Goal: Information Seeking & Learning: Learn about a topic

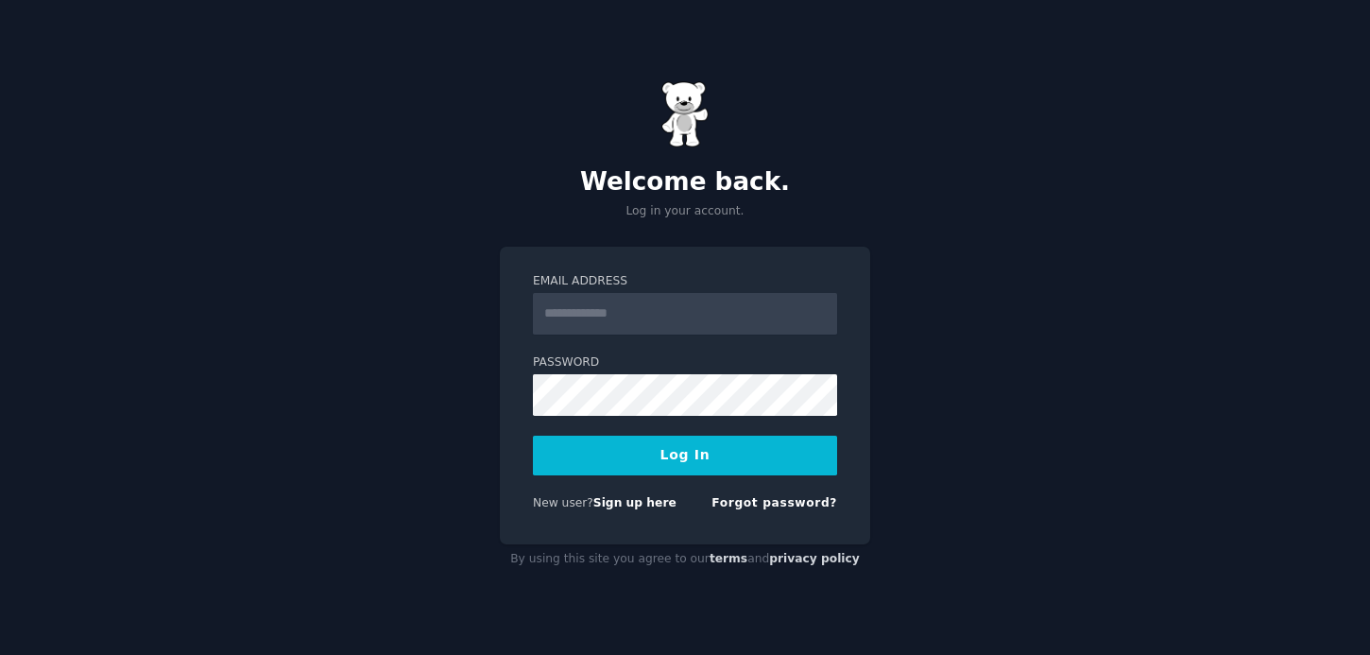
type input "**********"
click at [718, 461] on button "Log In" at bounding box center [685, 456] width 304 height 40
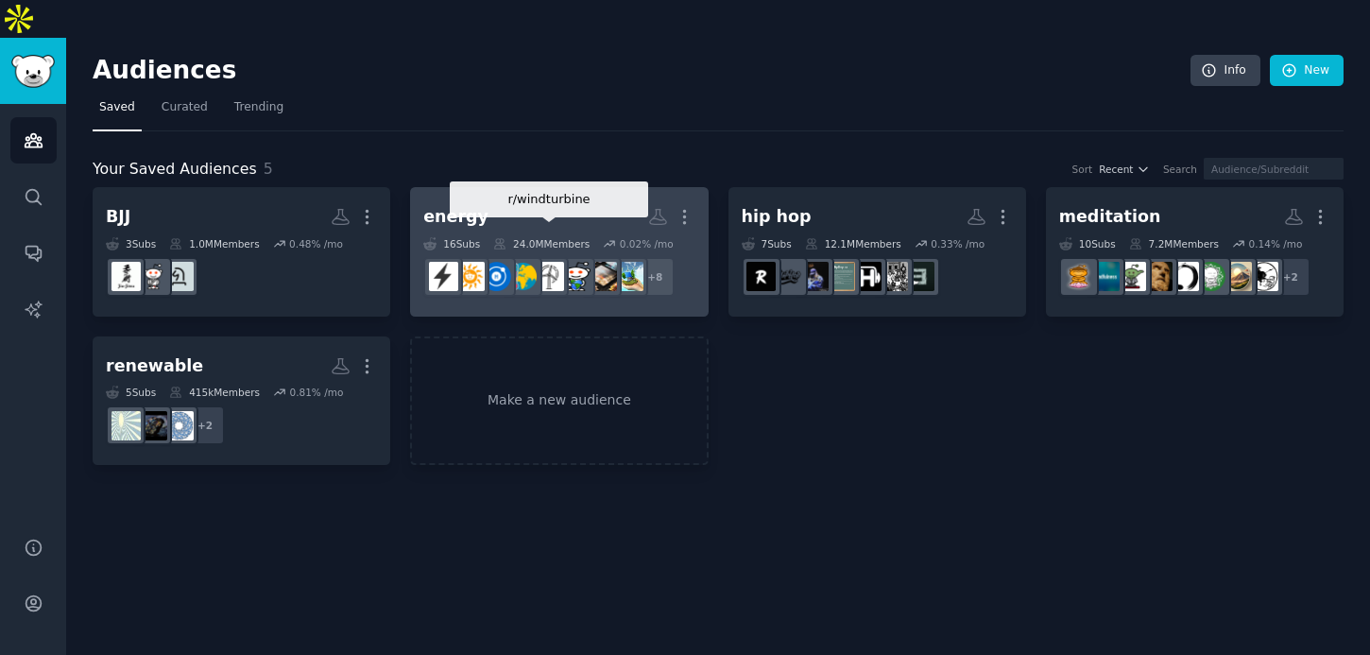
click at [547, 257] on div at bounding box center [549, 277] width 40 height 40
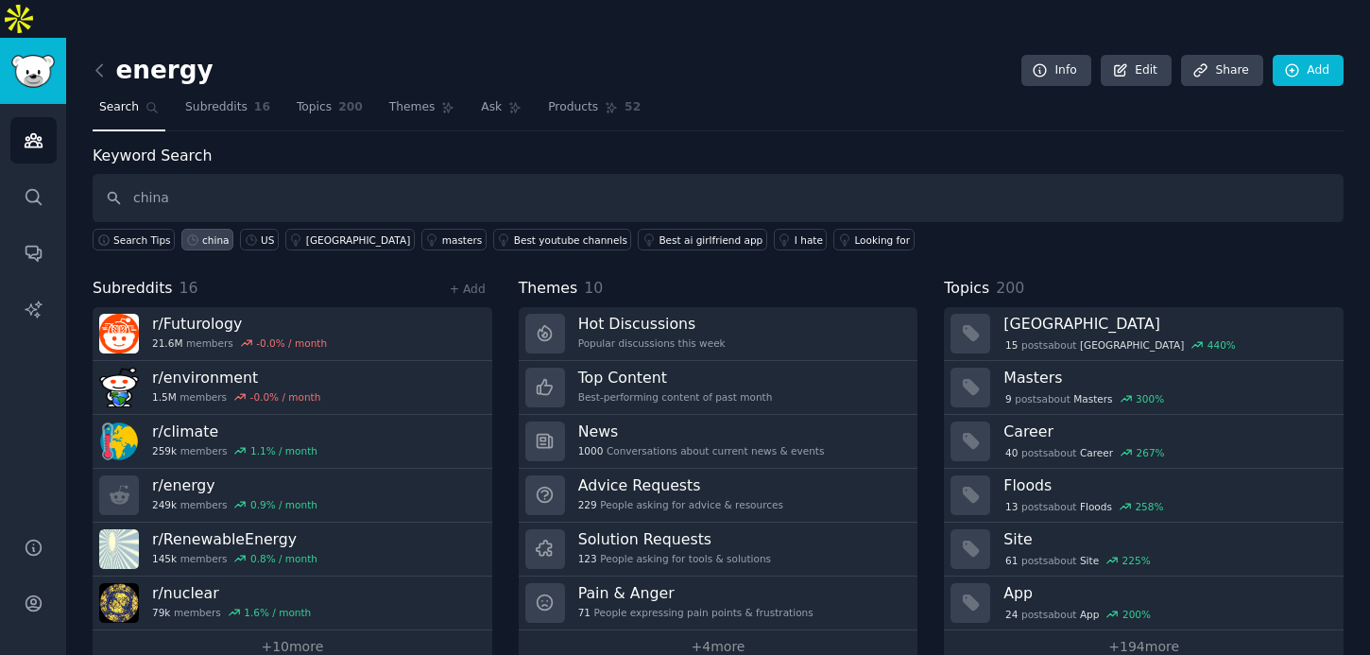
type input "china"
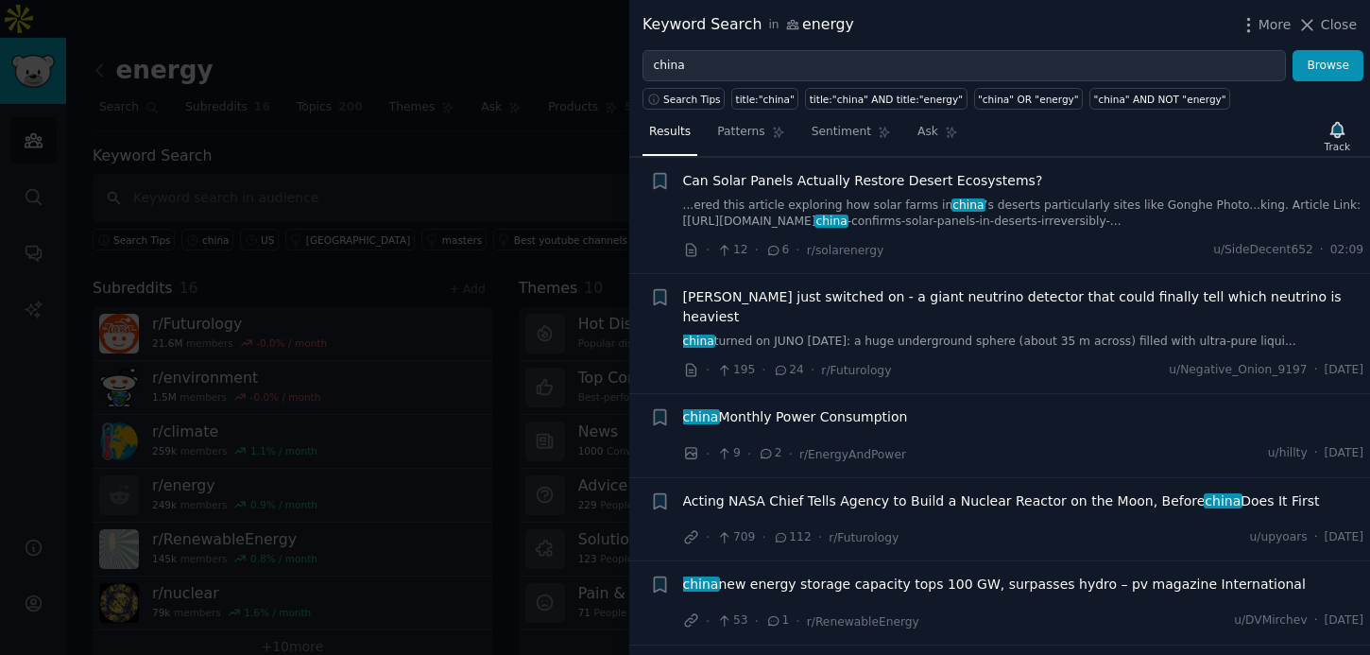
scroll to position [618, 0]
click at [843, 406] on span "china Monthly Power Consumption" at bounding box center [795, 416] width 225 height 20
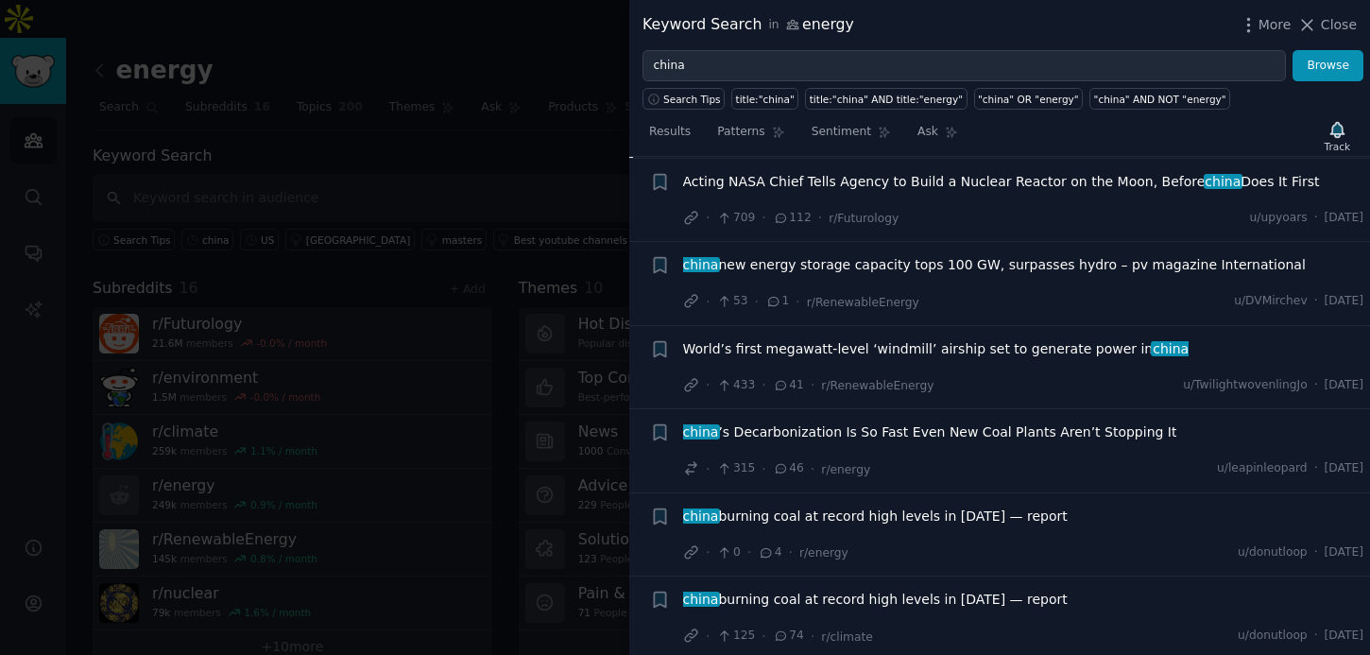
scroll to position [1435, 0]
click at [860, 505] on span "china burning coal at record high levels in 2025 — report" at bounding box center [875, 515] width 385 height 20
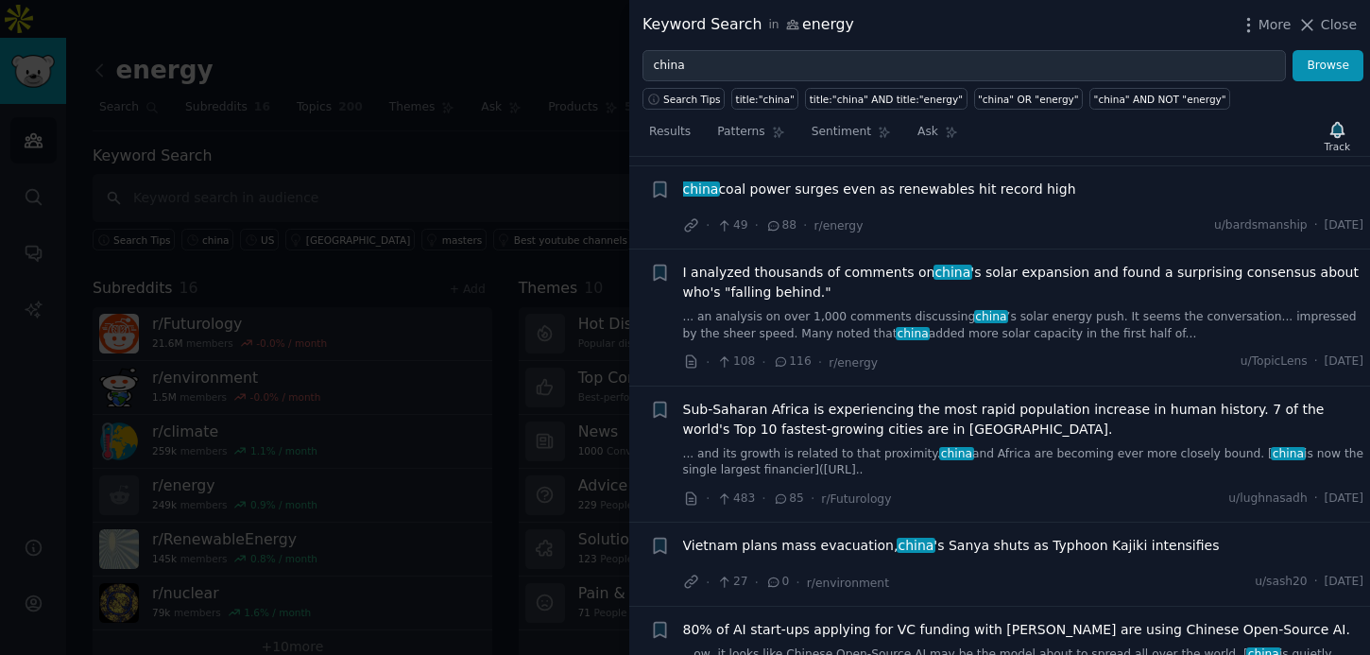
scroll to position [2322, 0]
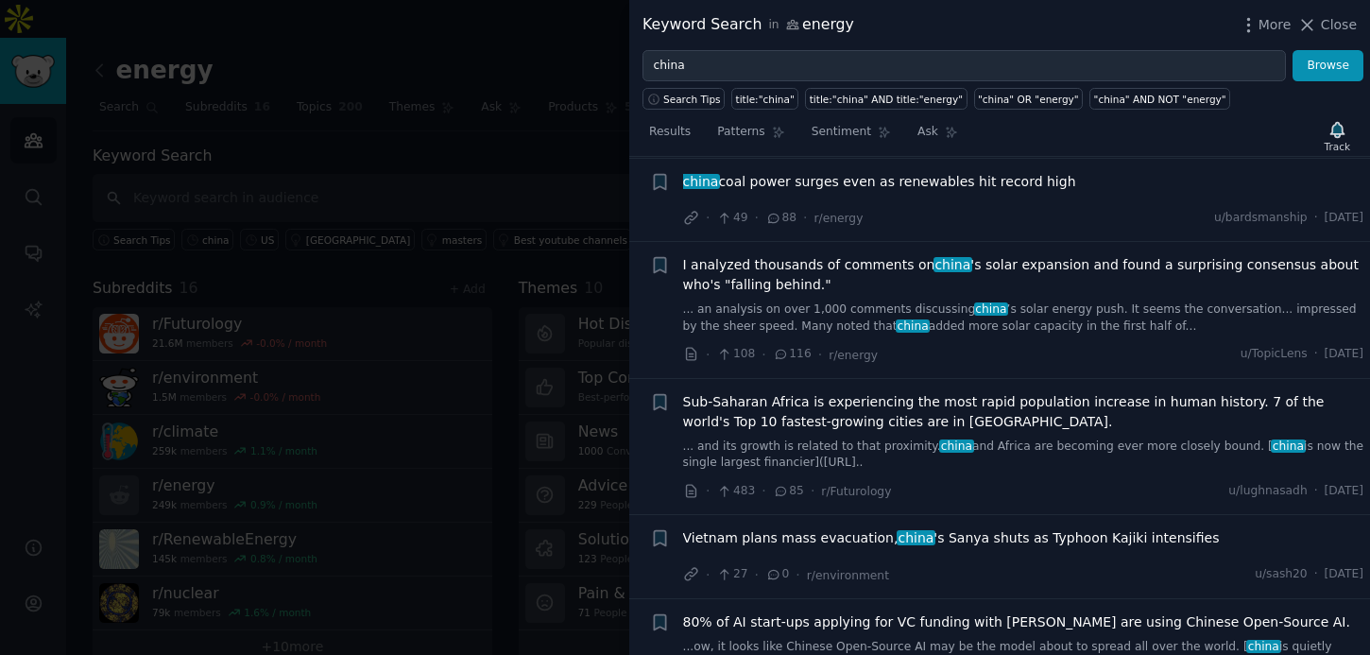
click at [821, 255] on span "I analyzed thousands of comments on china 's solar expansion and found a surpri…" at bounding box center [1023, 275] width 681 height 40
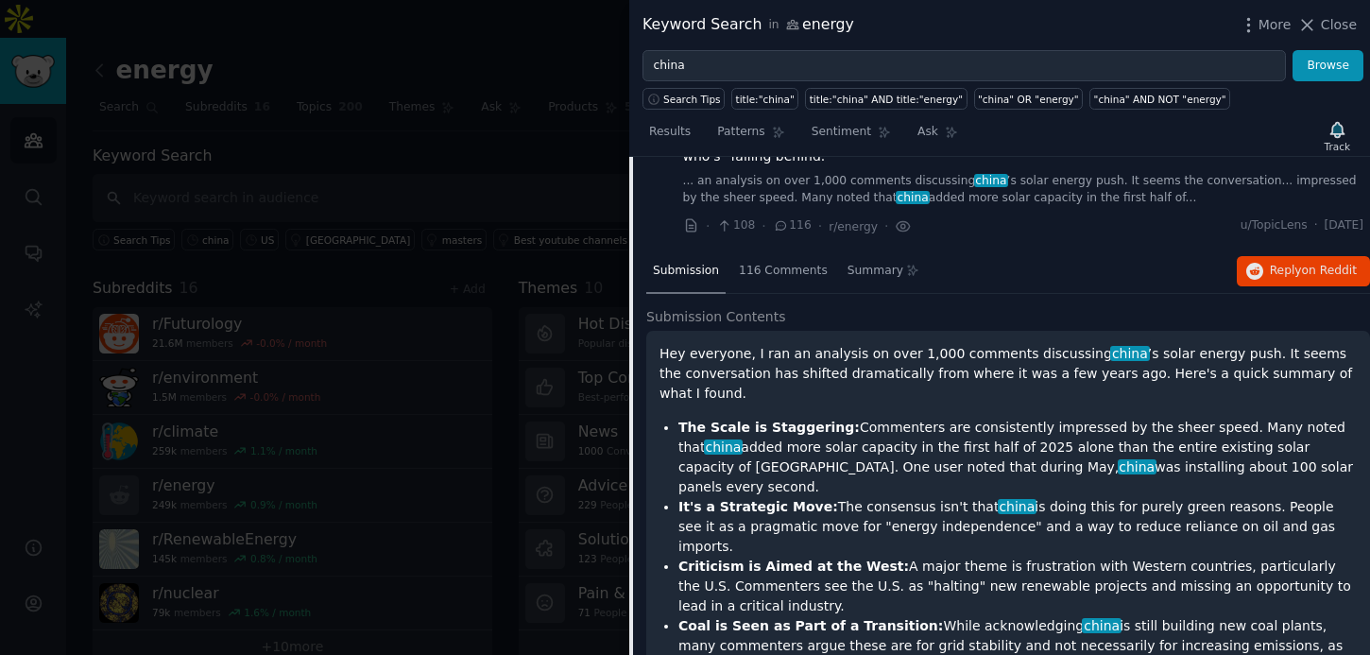
scroll to position [1924, 0]
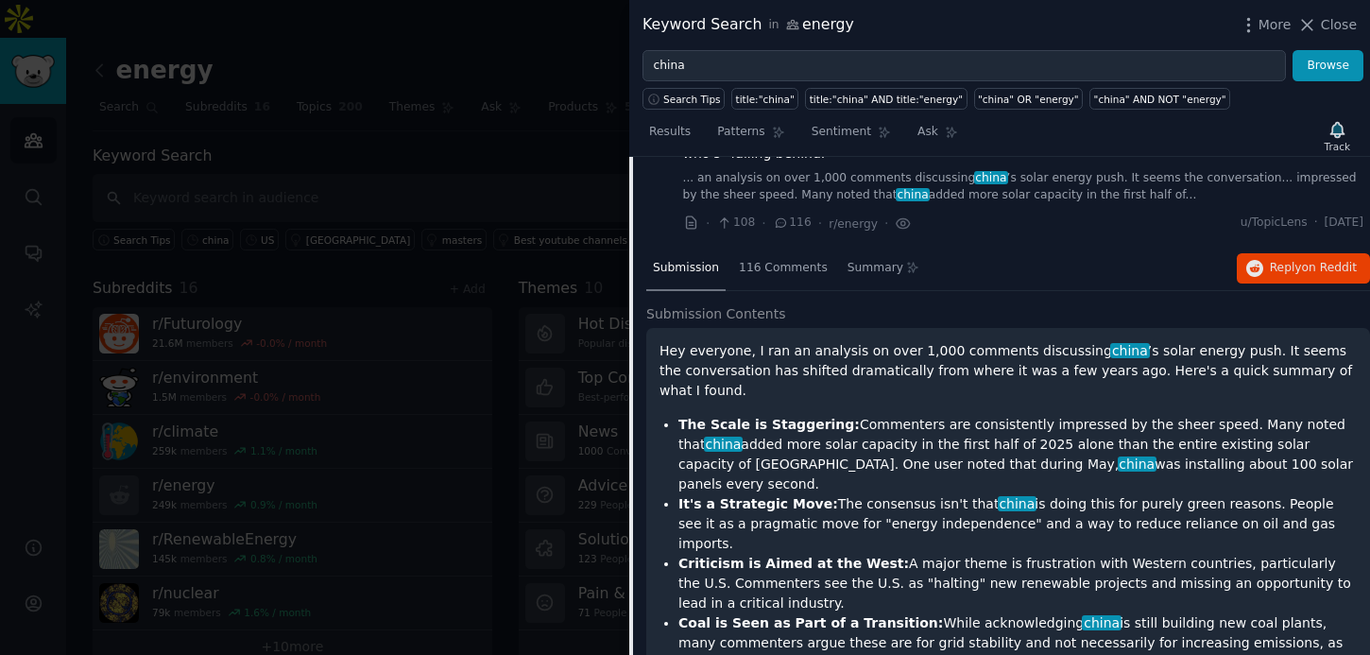
click at [805, 415] on li "The Scale is Staggering: Commenters are consistently impressed by the sheer spe…" at bounding box center [1018, 454] width 679 height 79
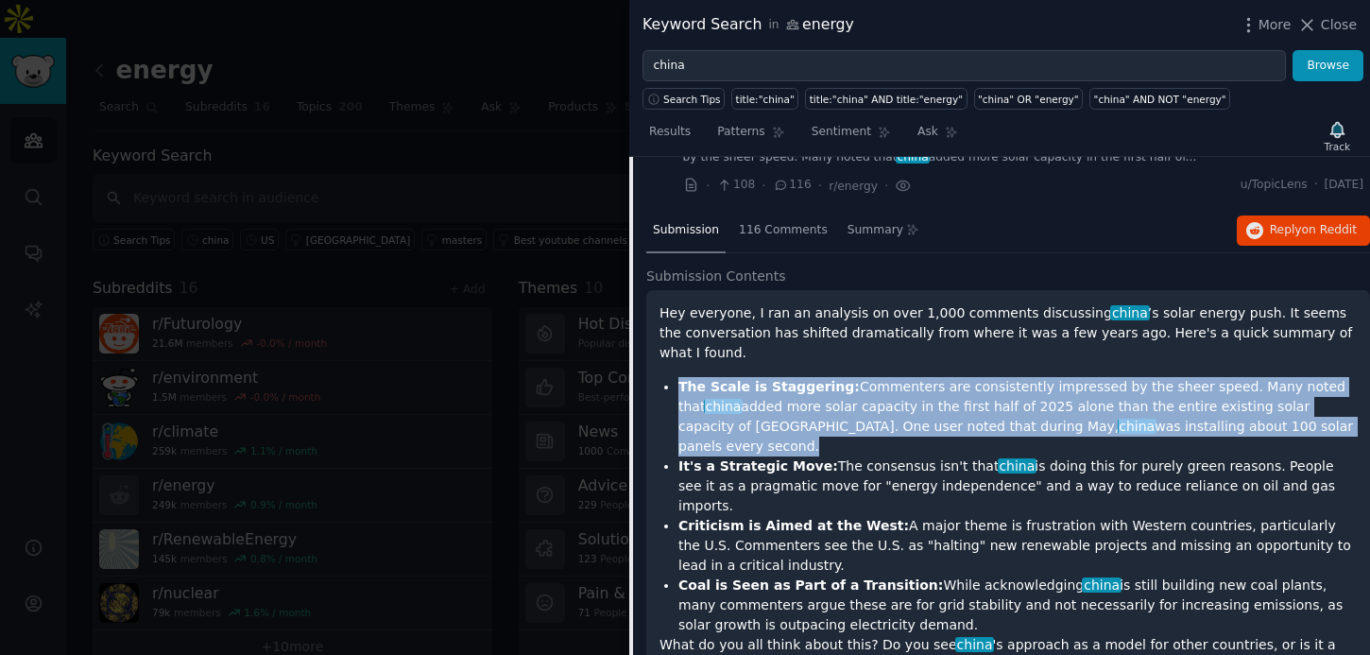
scroll to position [1973, 0]
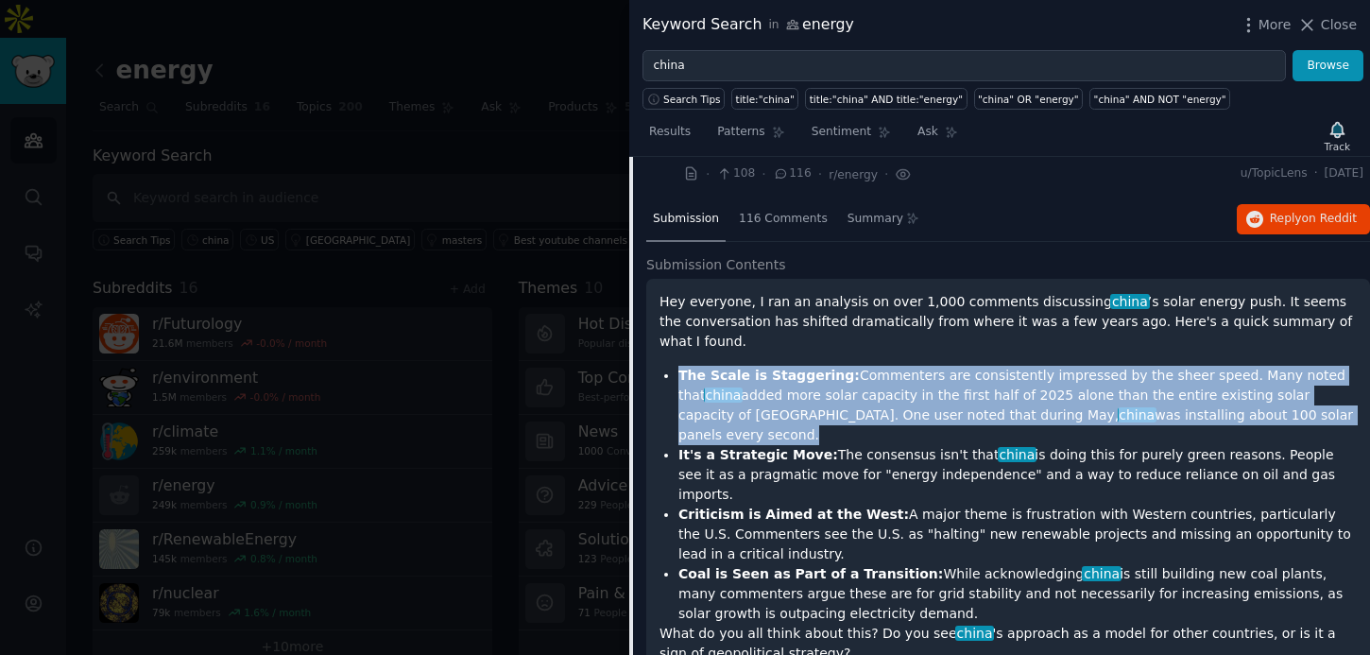
click at [795, 445] on li "It's a Strategic Move: The consensus isn't that china is doing this for purely …" at bounding box center [1018, 475] width 679 height 60
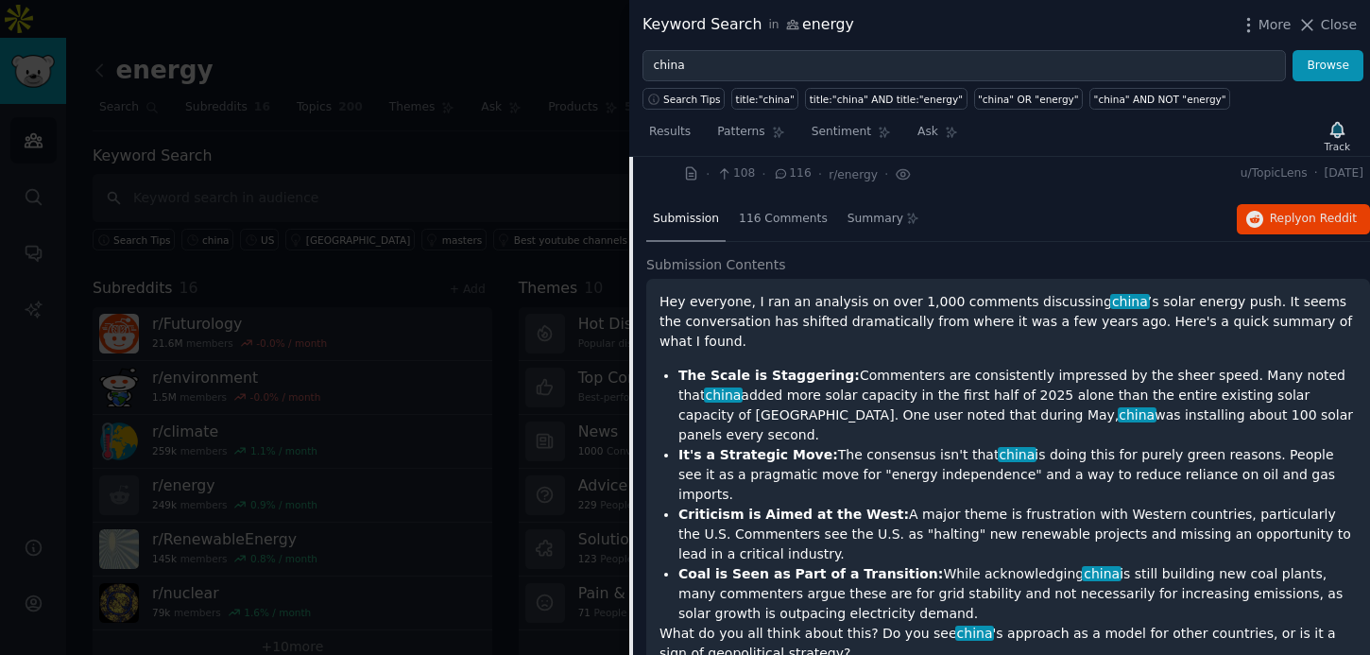
click at [795, 445] on li "It's a Strategic Move: The consensus isn't that china is doing this for purely …" at bounding box center [1018, 475] width 679 height 60
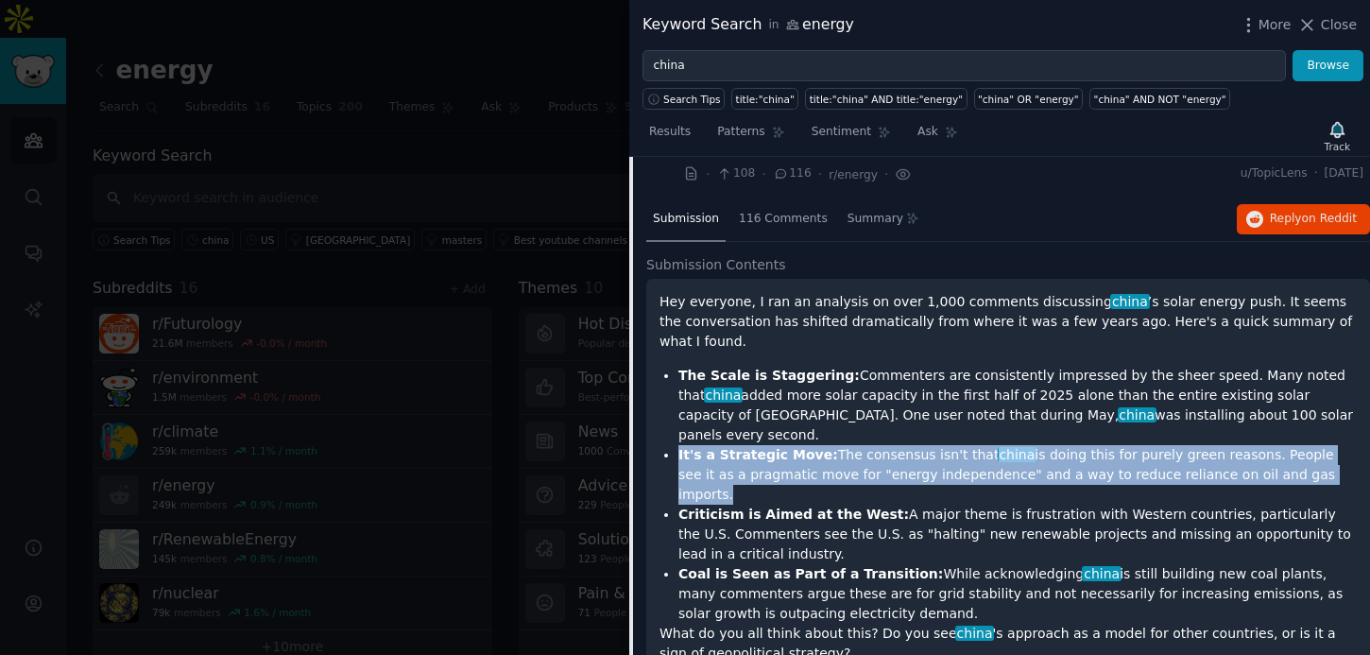
click at [785, 505] on li "Criticism is Aimed at the West: A major theme is frustration with Western count…" at bounding box center [1018, 535] width 679 height 60
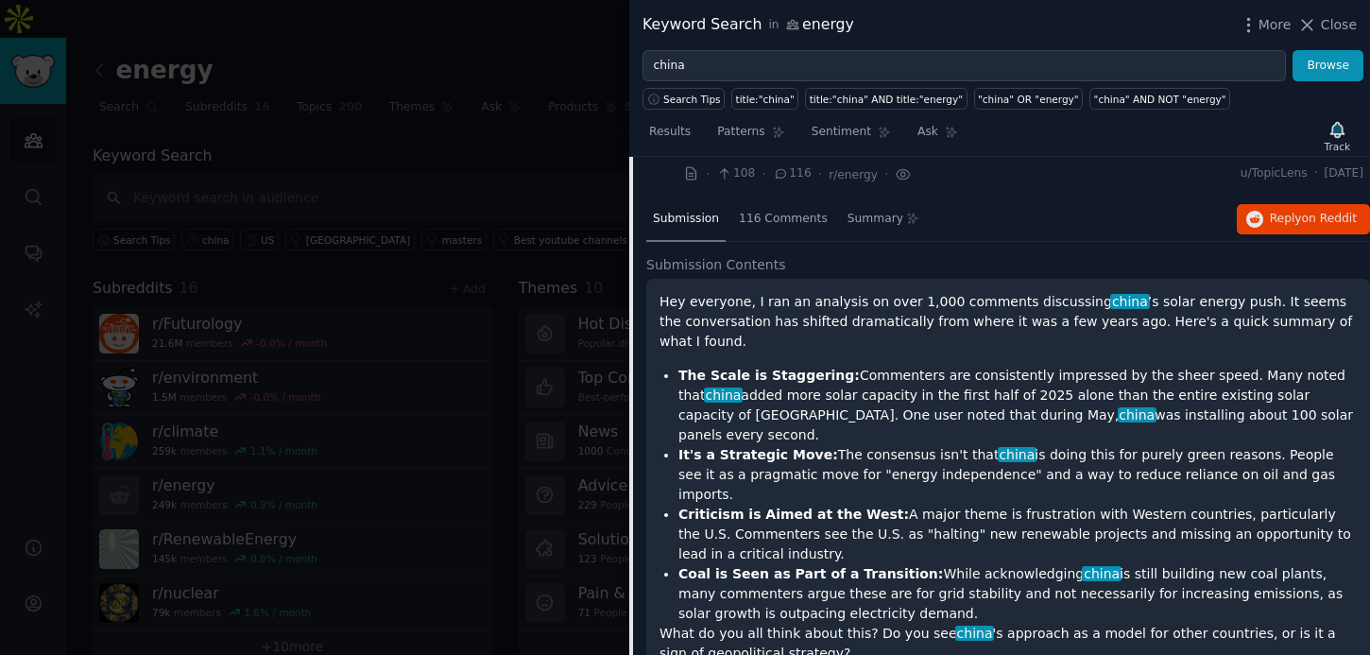
click at [785, 505] on li "Criticism is Aimed at the West: A major theme is frustration with Western count…" at bounding box center [1018, 535] width 679 height 60
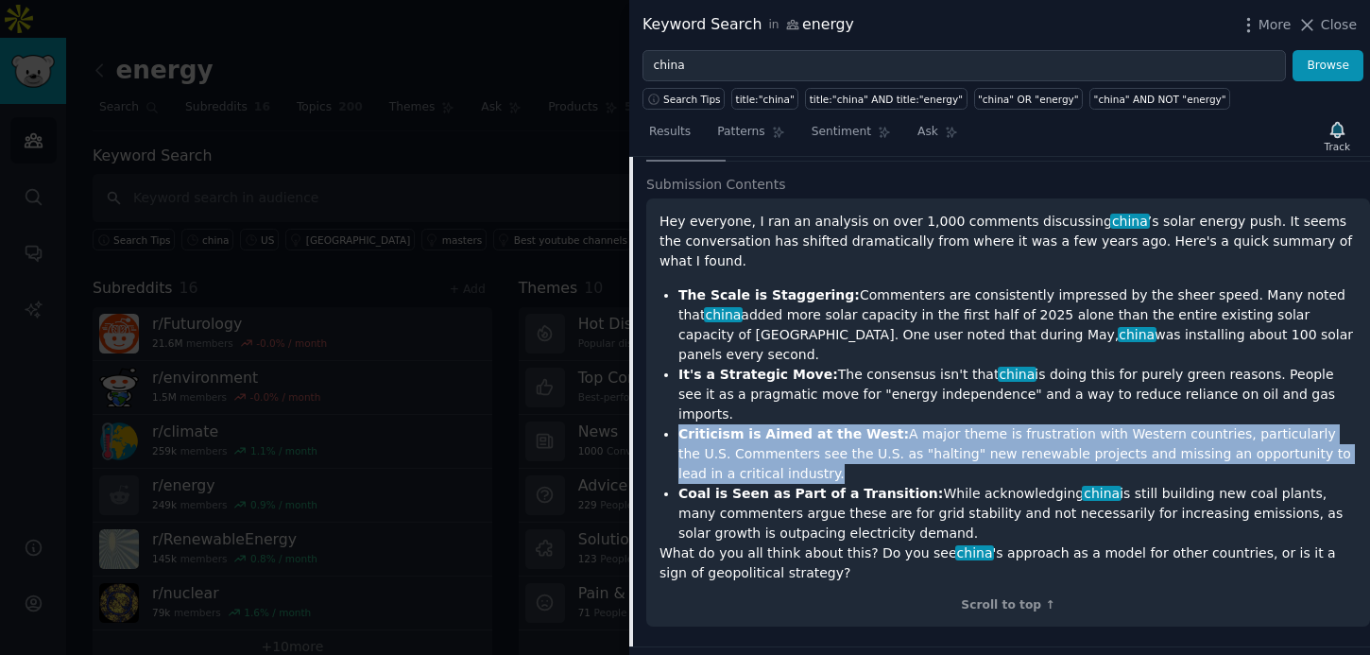
scroll to position [2055, 0]
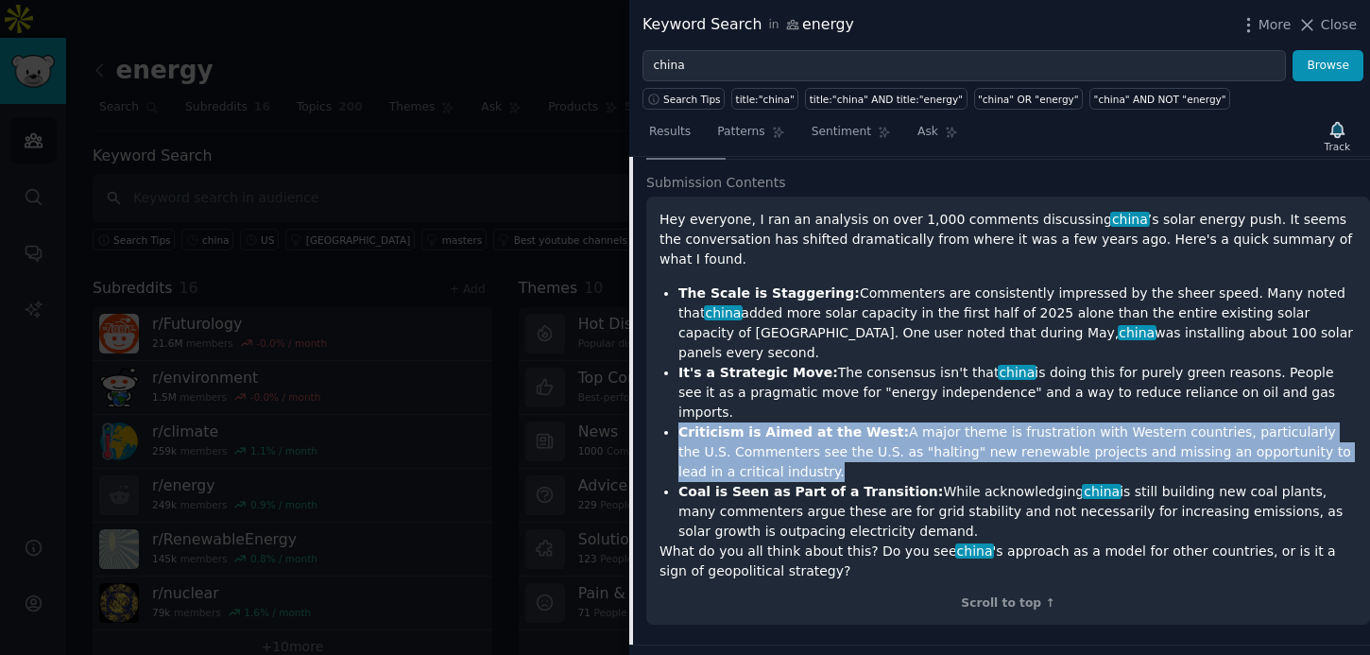
click at [781, 482] on li "Coal is Seen as Part of a Transition: While acknowledging china is still buildi…" at bounding box center [1018, 512] width 679 height 60
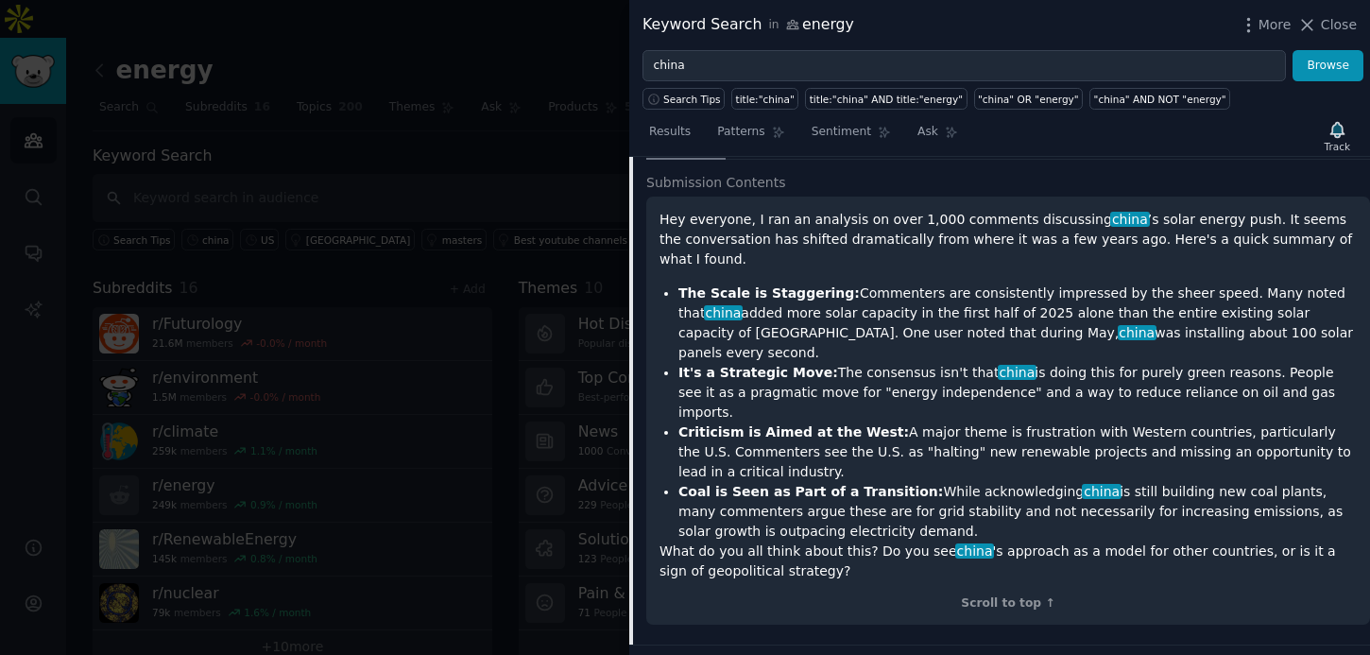
click at [781, 482] on li "Coal is Seen as Part of a Transition: While acknowledging china is still buildi…" at bounding box center [1018, 512] width 679 height 60
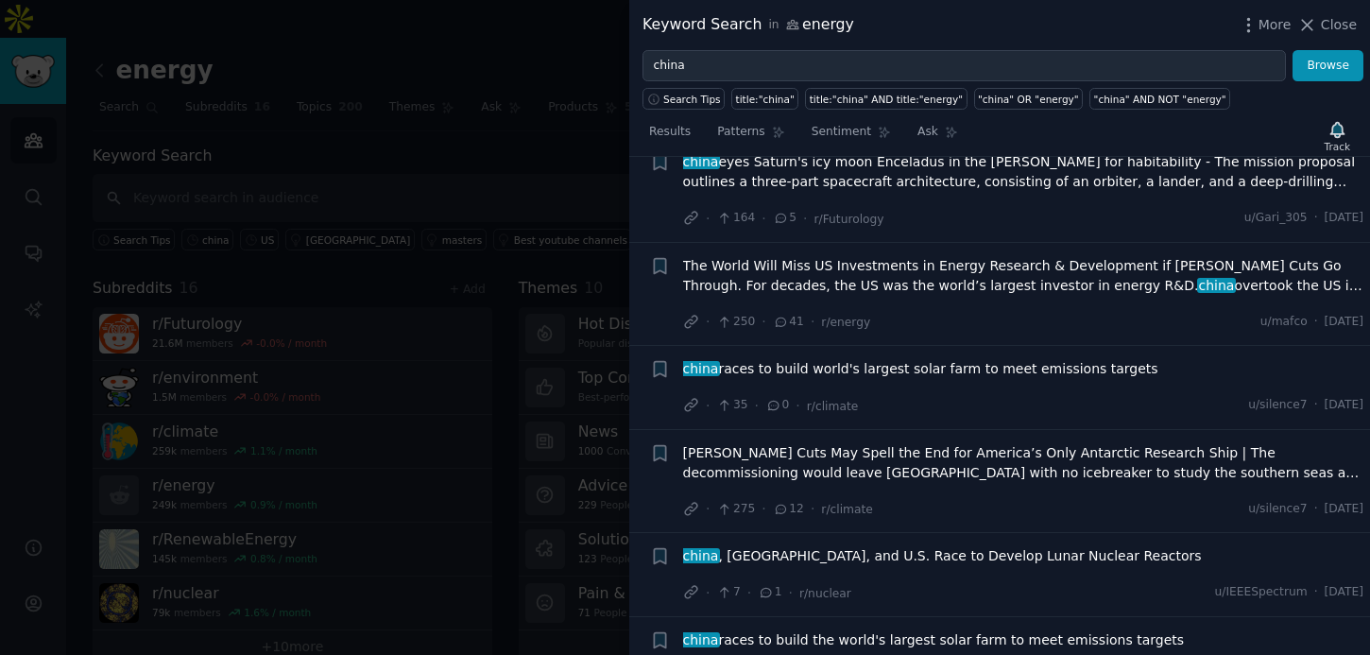
scroll to position [3098, 0]
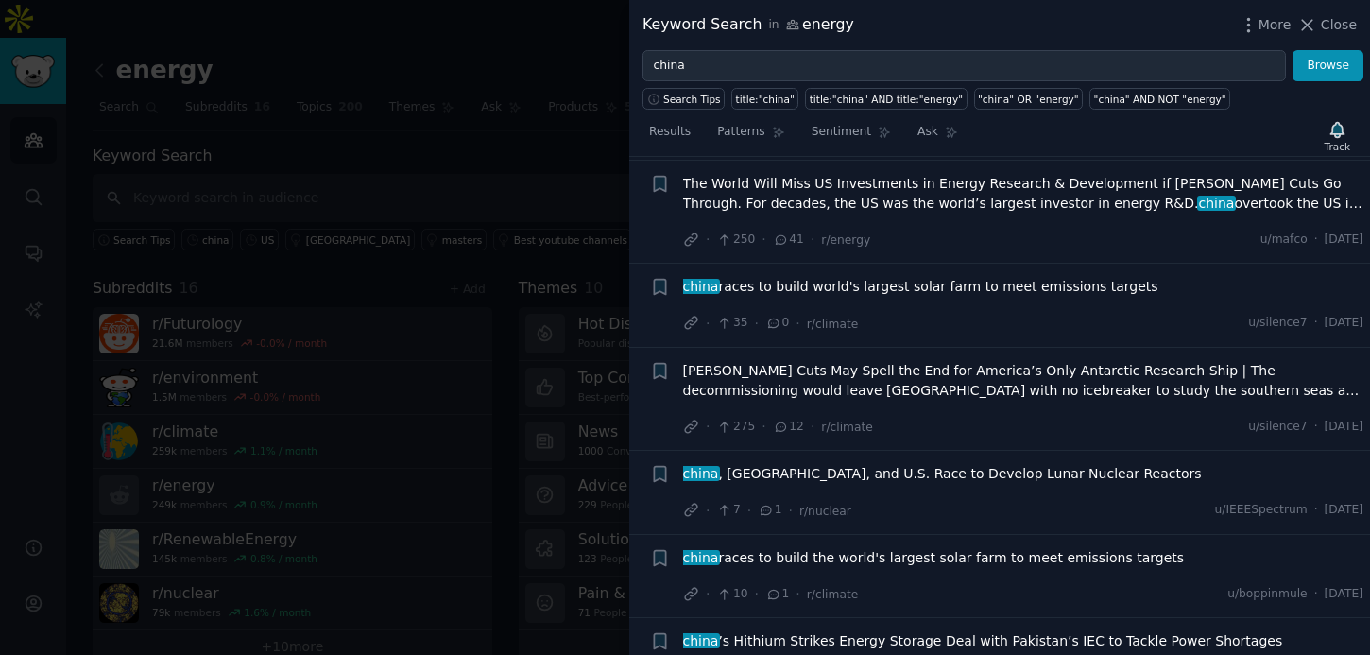
click at [829, 464] on span "china , Russia, and U.S. Race to Develop Lunar Nuclear Reactors" at bounding box center [942, 474] width 519 height 20
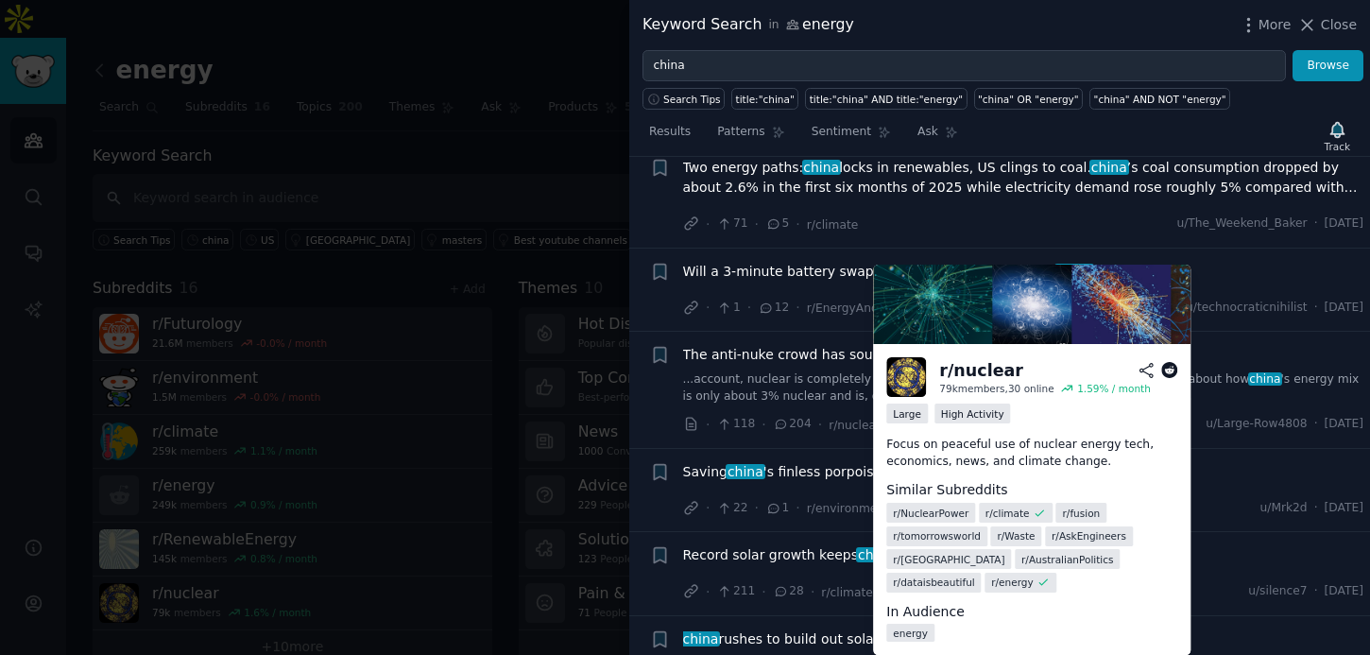
scroll to position [4349, 0]
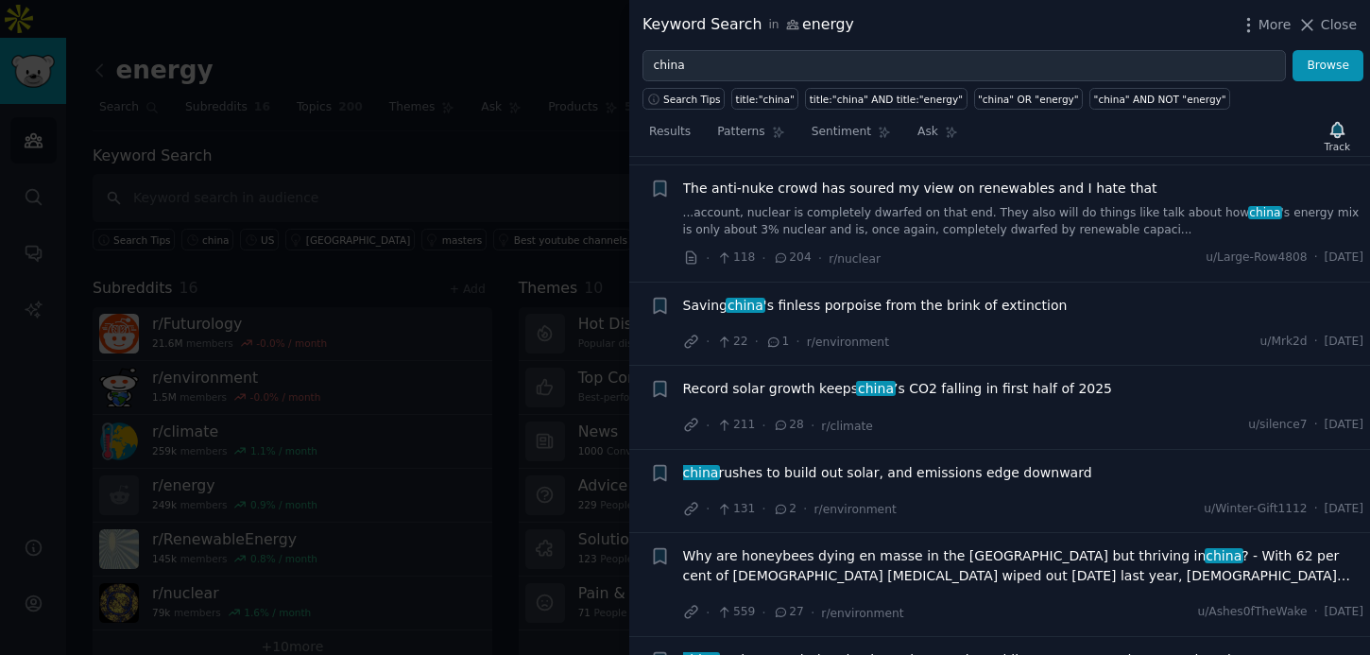
click at [881, 463] on span "china rushes to build out solar, and emissions edge downward" at bounding box center [887, 473] width 409 height 20
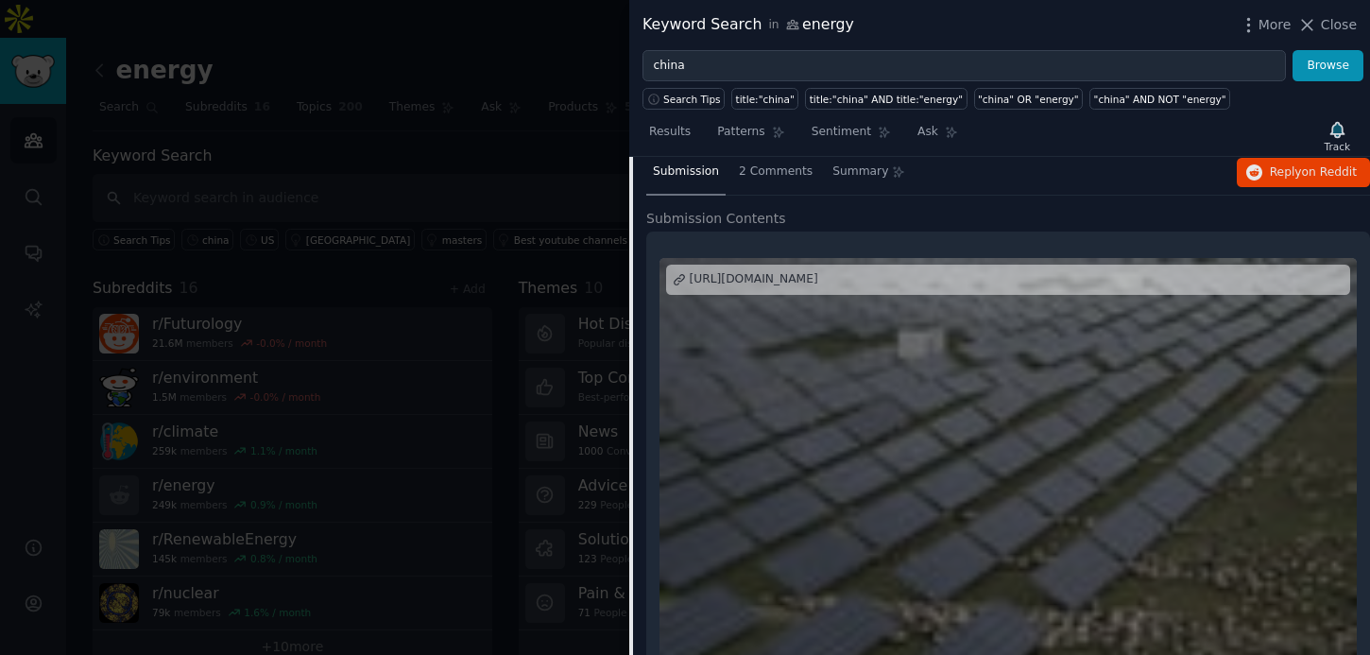
scroll to position [4239, 0]
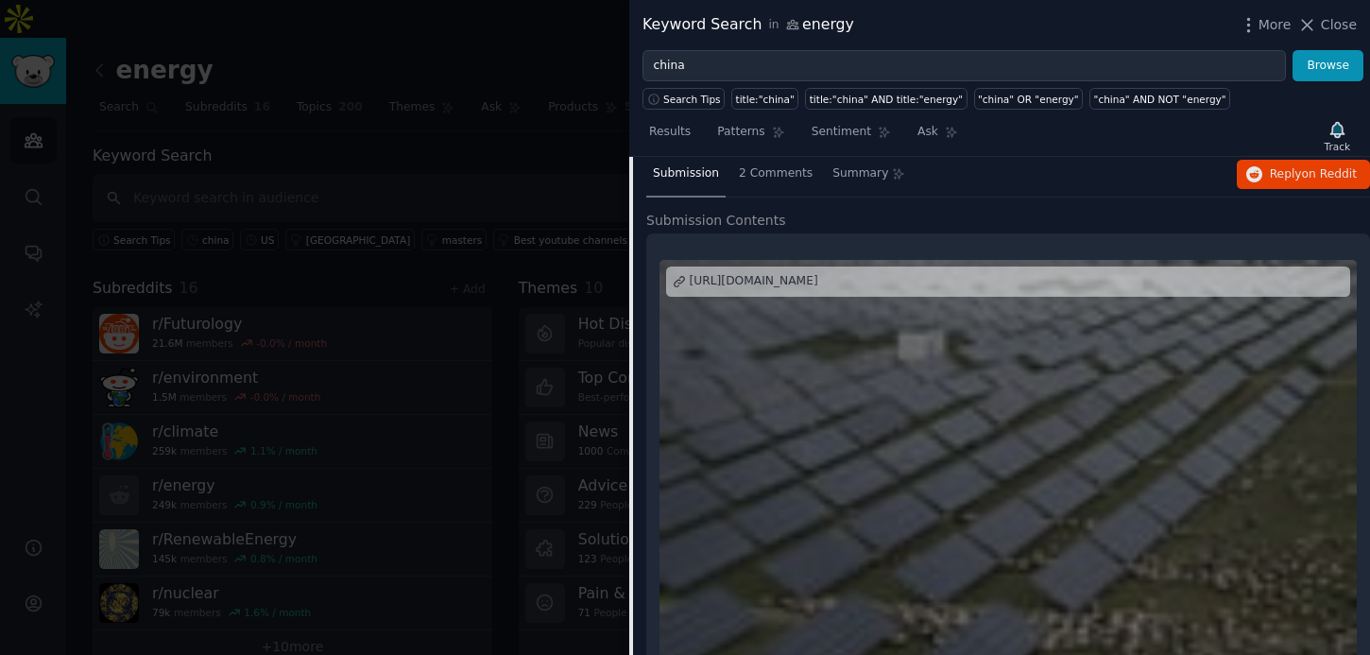
click at [818, 273] on div "https://www.wral.com/story/china-rushes-to-build-out-solar-and-emissions-edge-d…" at bounding box center [754, 281] width 129 height 17
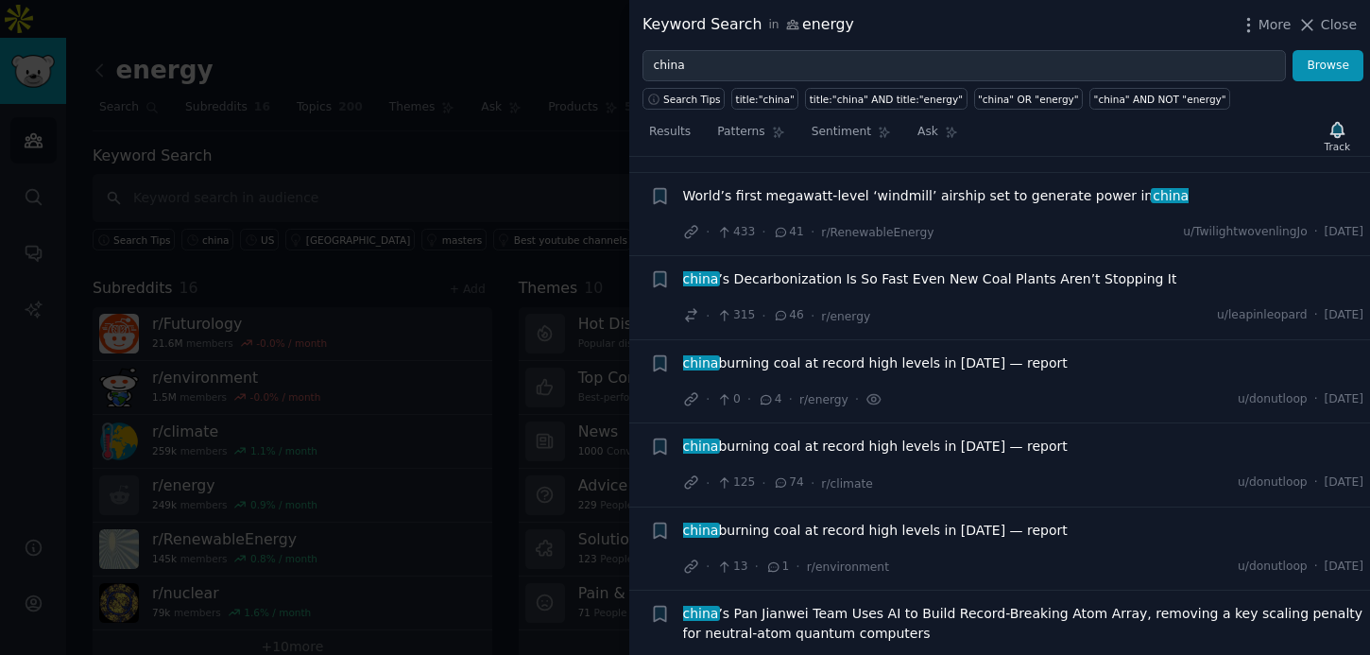
scroll to position [0, 0]
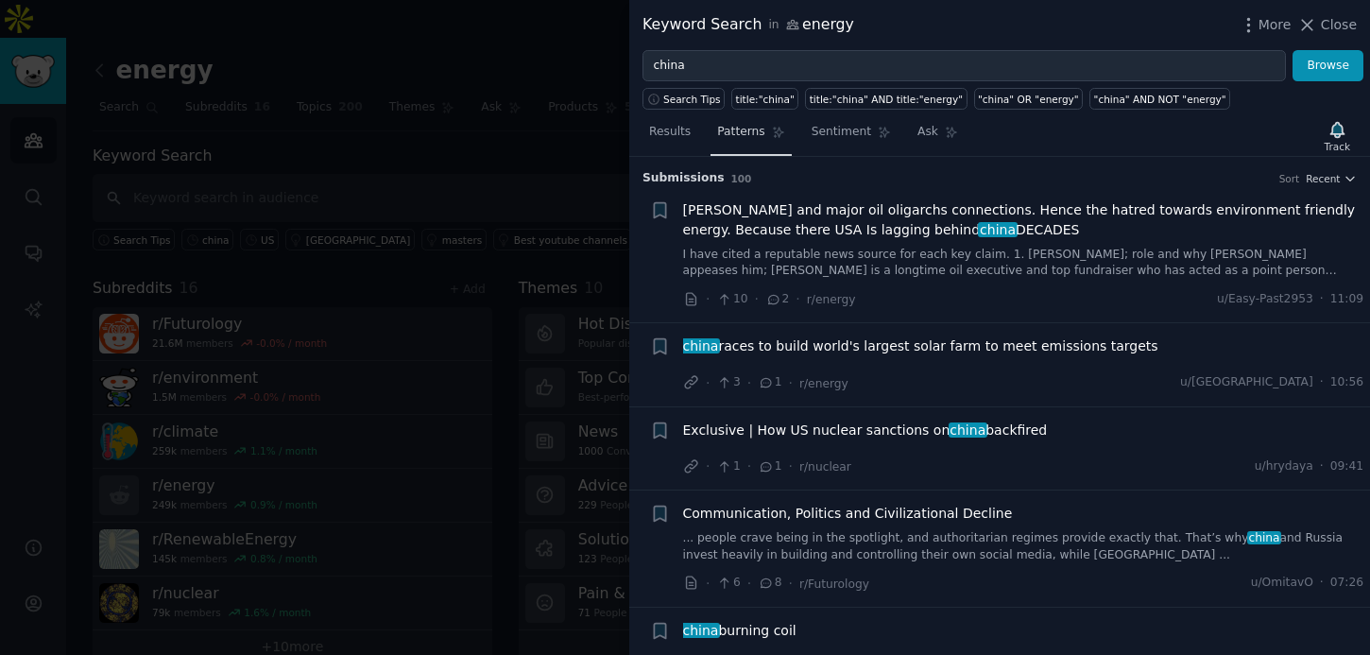
click at [752, 128] on span "Patterns" at bounding box center [740, 132] width 47 height 17
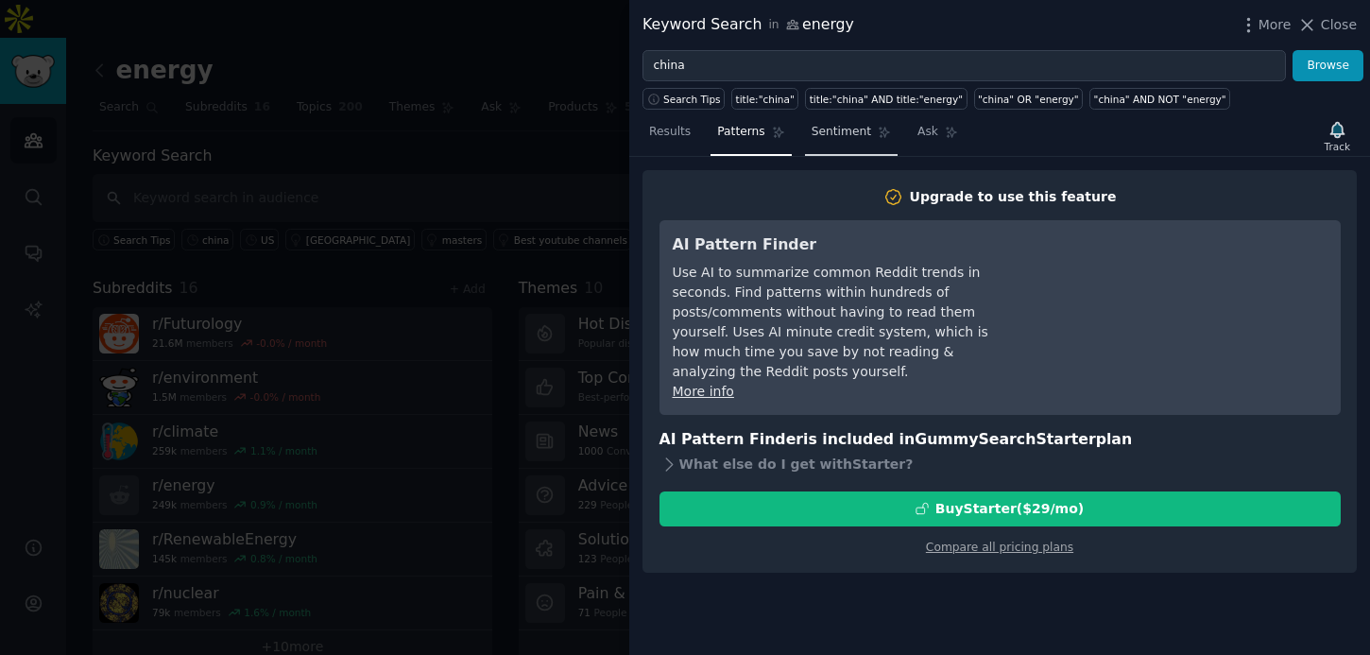
click at [833, 137] on span "Sentiment" at bounding box center [842, 132] width 60 height 17
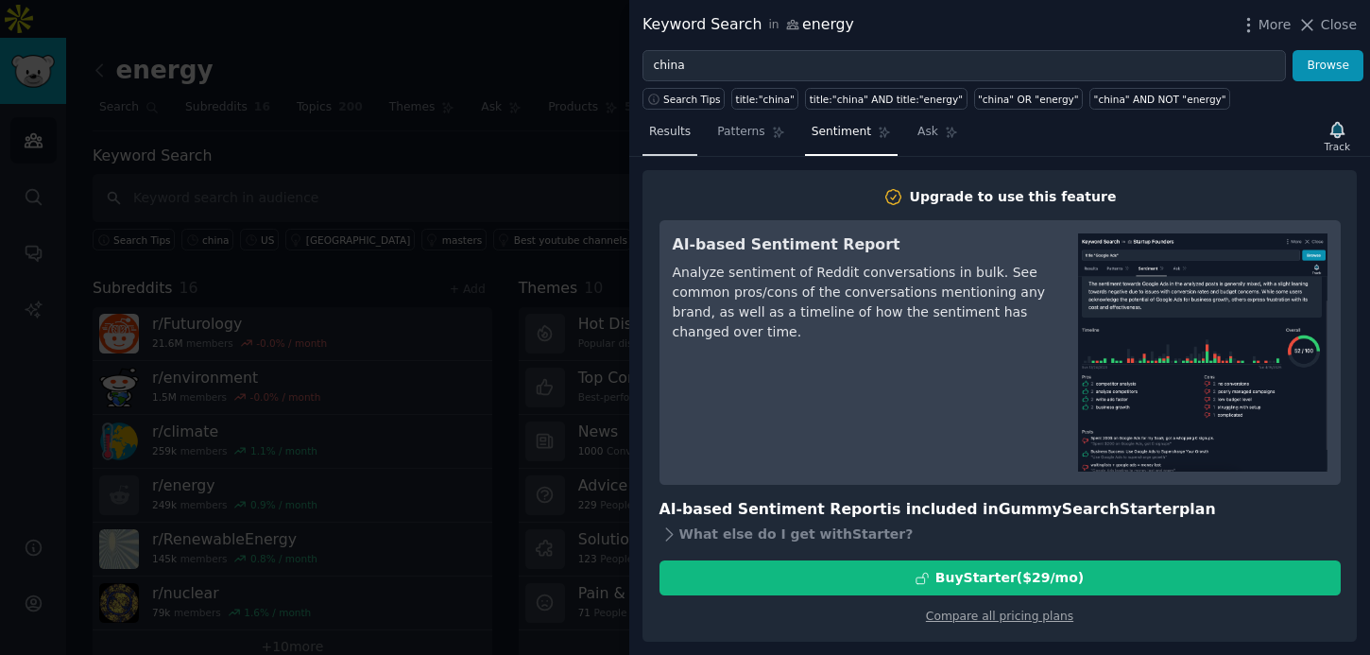
click at [683, 134] on span "Results" at bounding box center [670, 132] width 42 height 17
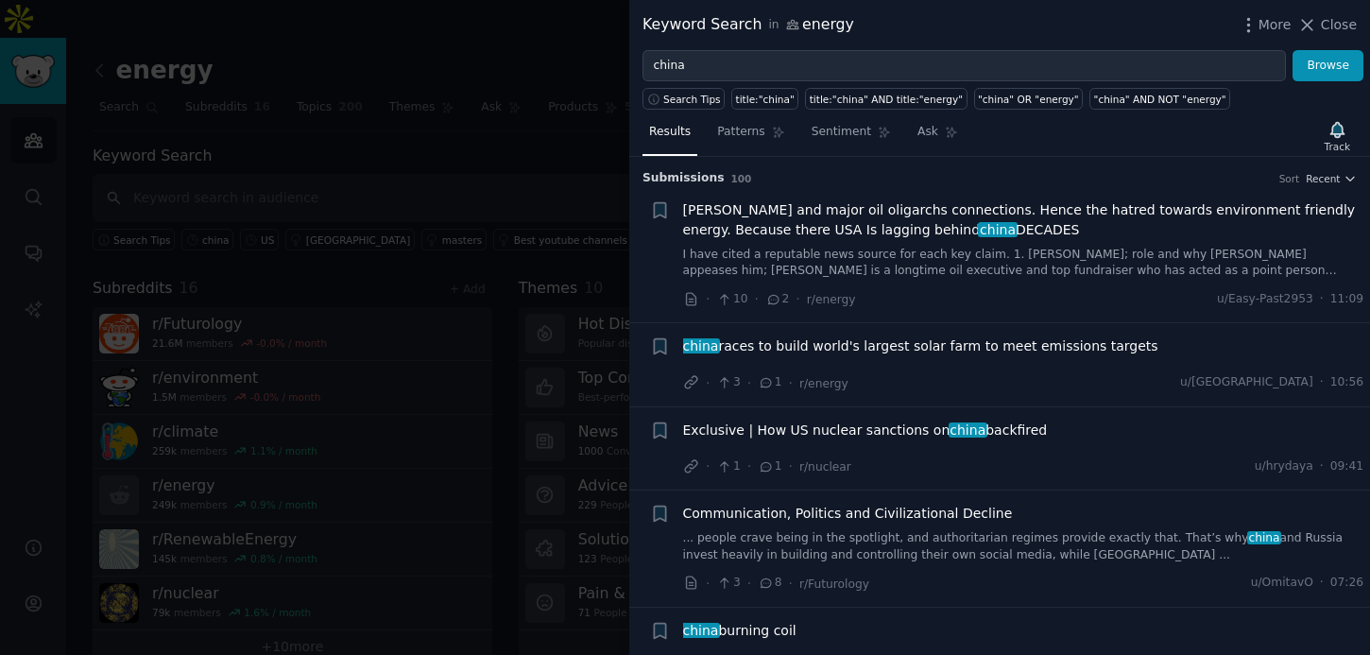
click at [453, 133] on div at bounding box center [685, 327] width 1370 height 655
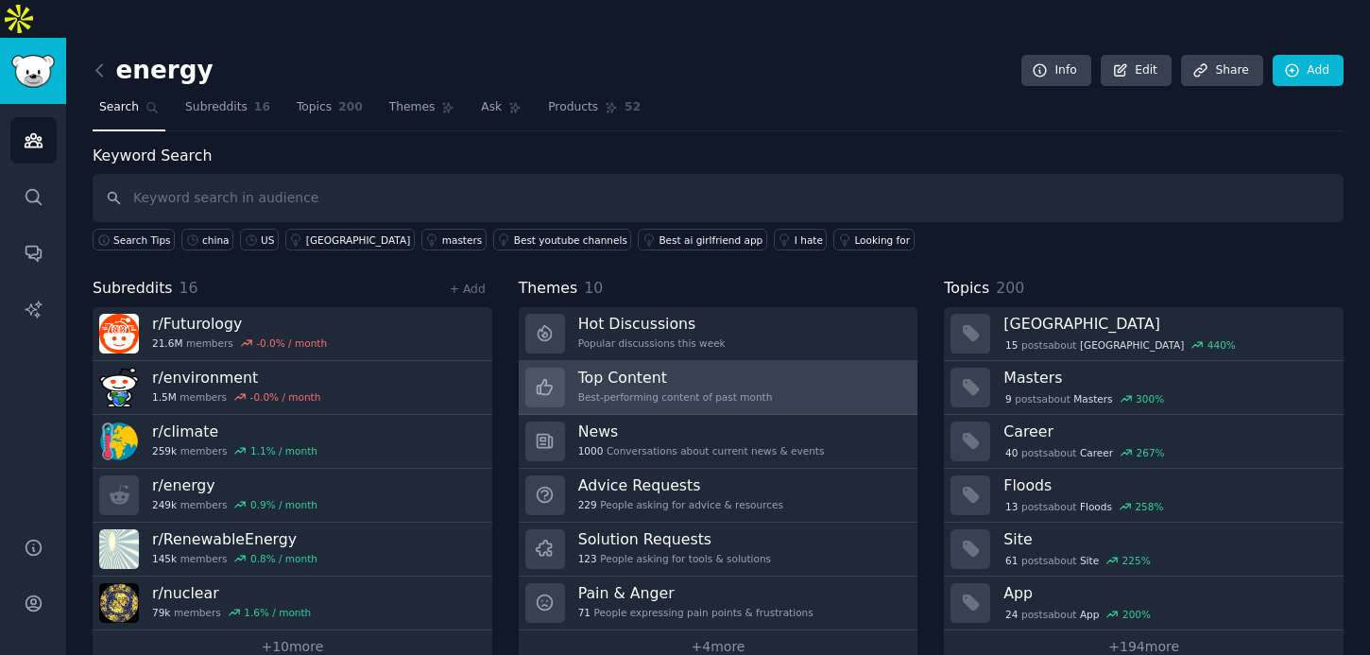
click at [810, 361] on link "Top Content Best-performing content of past month" at bounding box center [719, 388] width 400 height 54
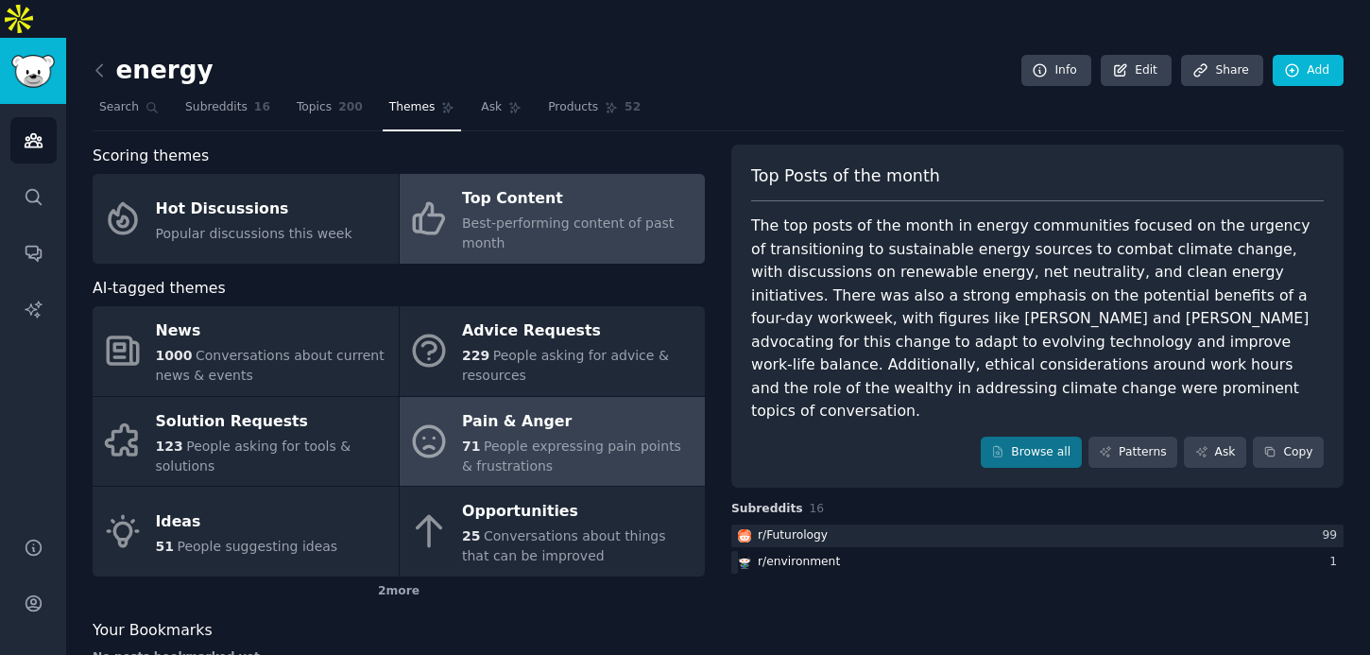
click at [617, 438] on span "People expressing pain points & frustrations" at bounding box center [571, 455] width 219 height 35
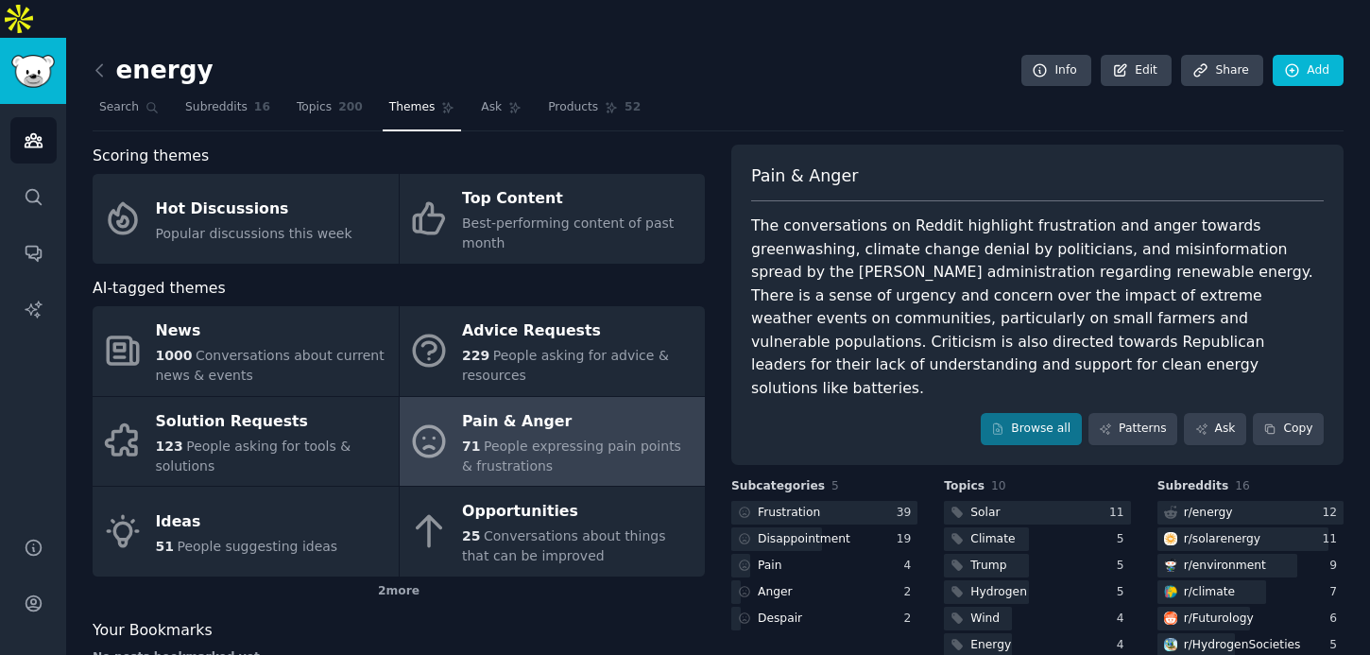
click at [833, 336] on div "The conversations on Reddit highlight frustration and anger towards greenwashin…" at bounding box center [1037, 307] width 573 height 185
click at [95, 60] on icon at bounding box center [100, 70] width 20 height 20
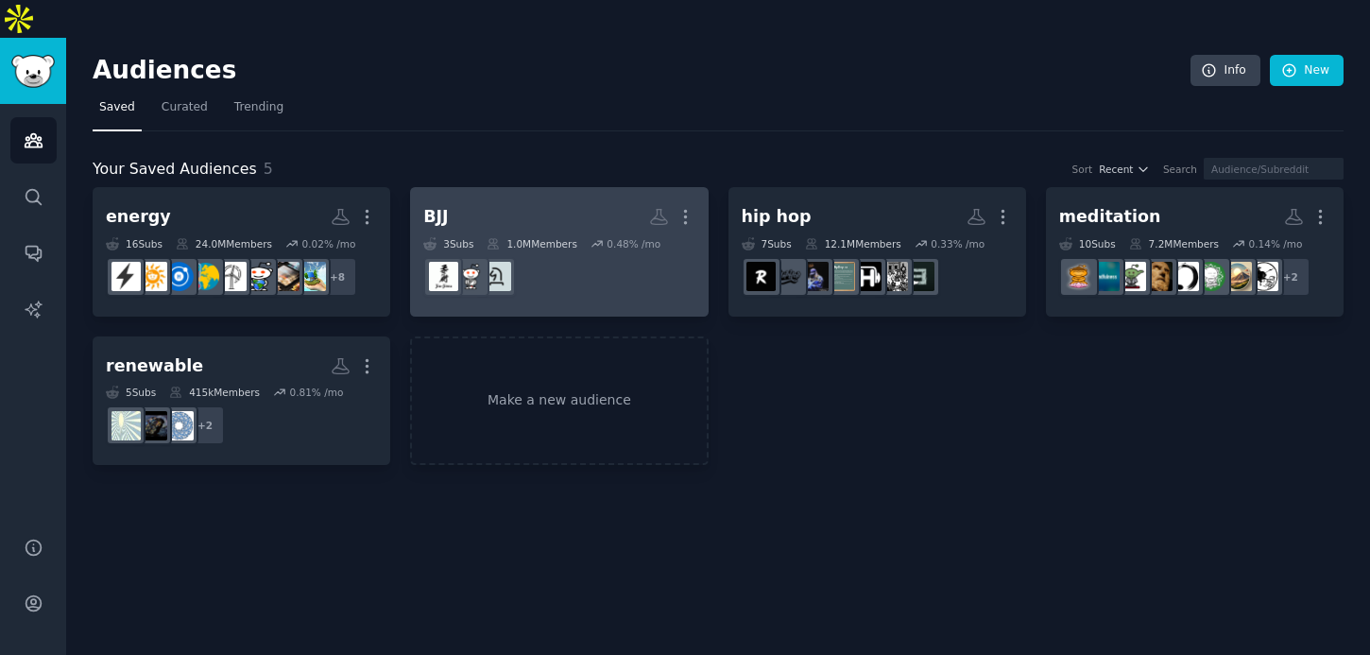
click at [609, 200] on h2 "BJJ More" at bounding box center [558, 216] width 271 height 33
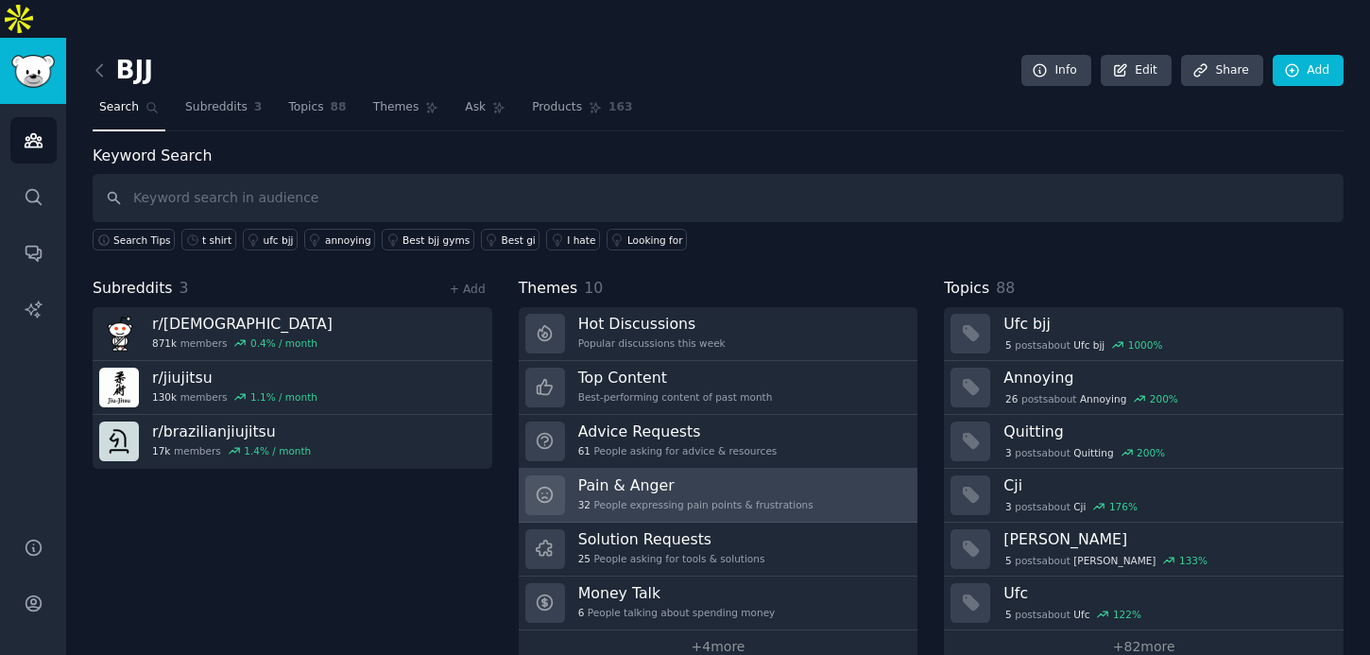
click at [713, 498] on div "32 People expressing pain points & frustrations" at bounding box center [695, 504] width 235 height 13
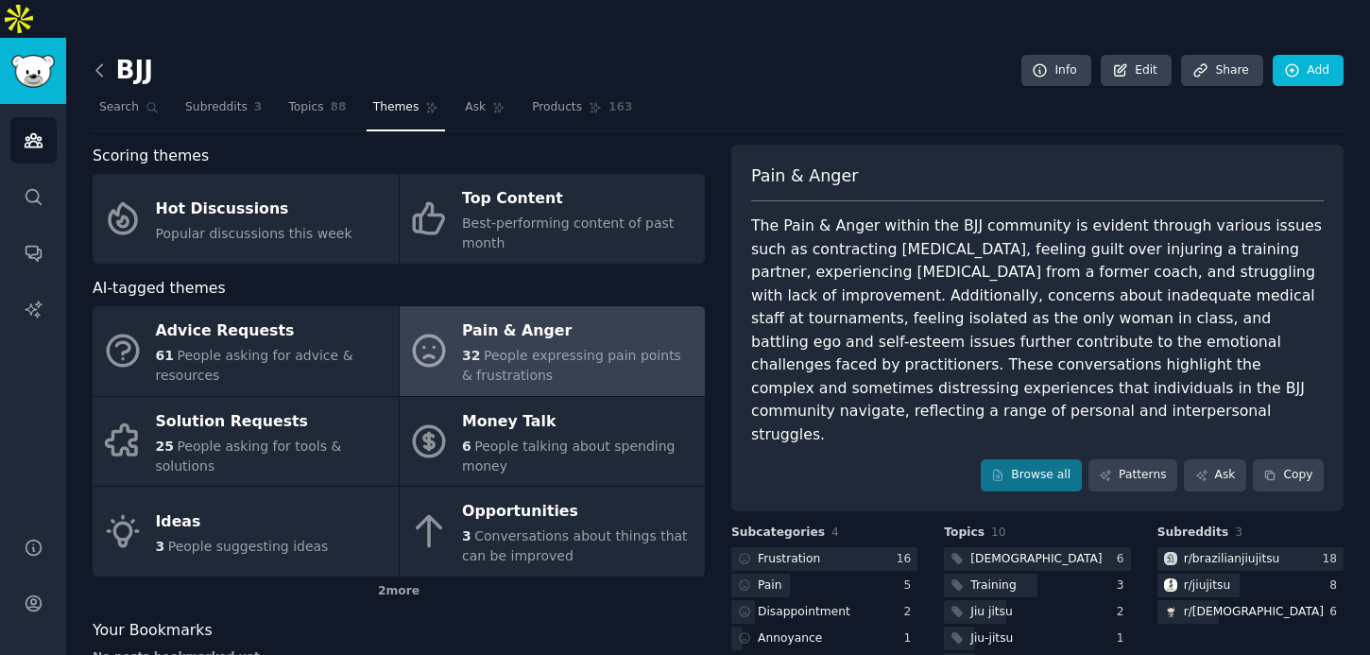
click at [96, 64] on icon at bounding box center [99, 69] width 6 height 11
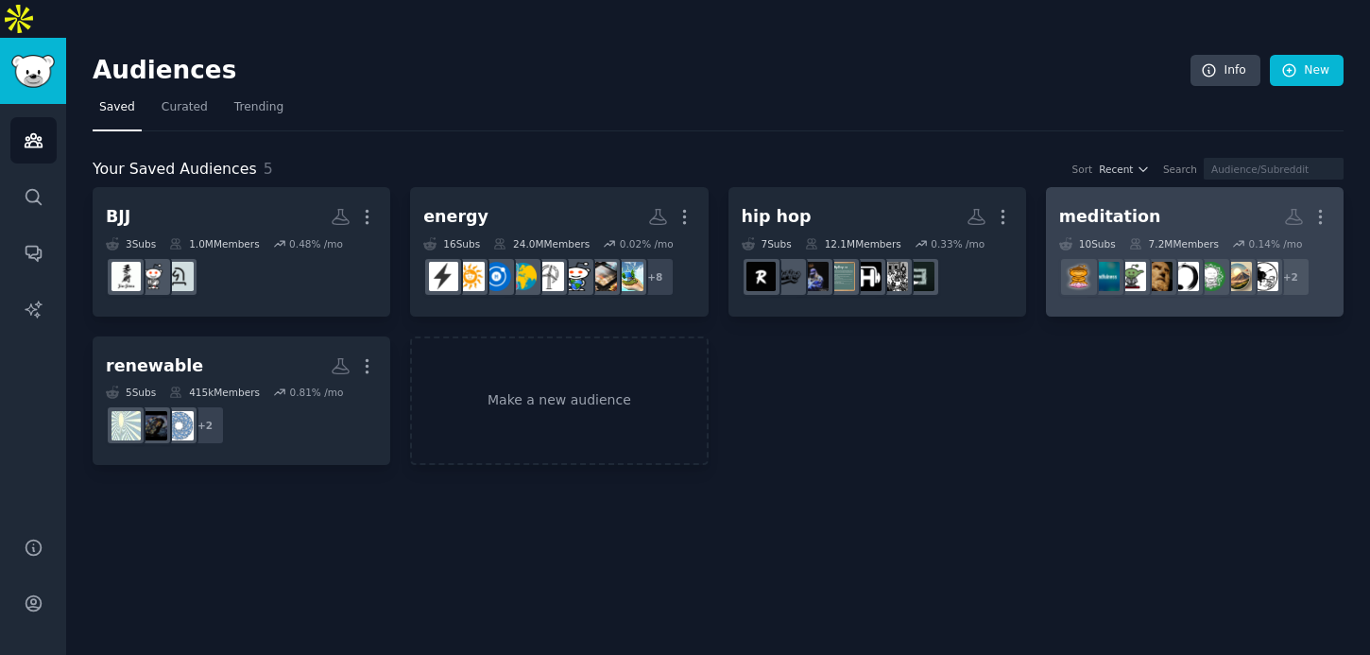
click at [1099, 205] on div "meditation" at bounding box center [1110, 217] width 102 height 24
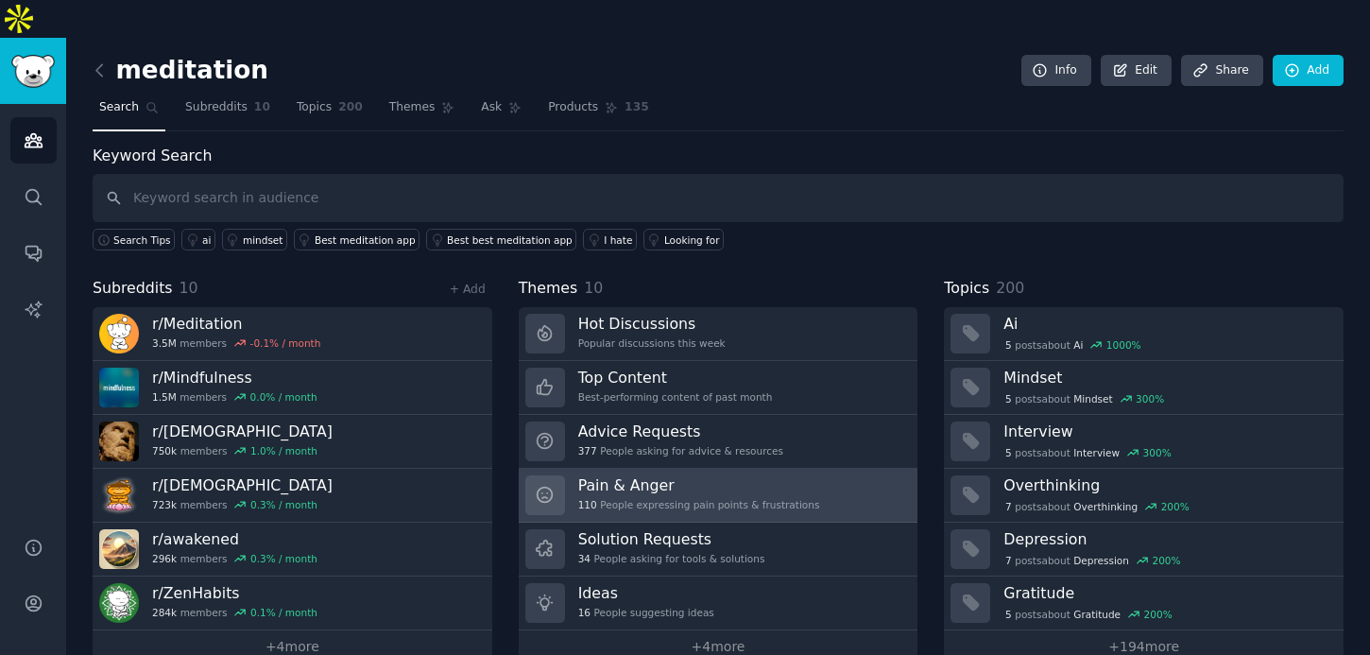
click at [645, 475] on h3 "Pain & Anger" at bounding box center [699, 485] width 242 height 20
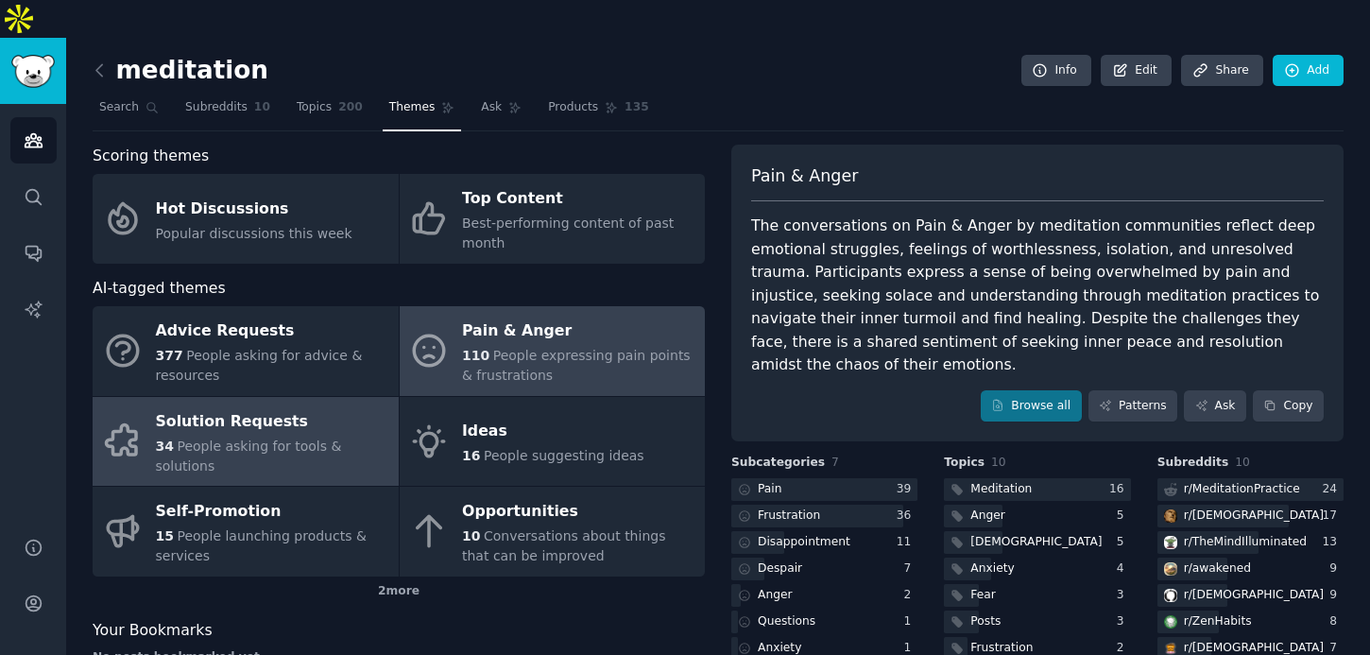
click at [280, 438] on span "People asking for tools & solutions" at bounding box center [249, 455] width 186 height 35
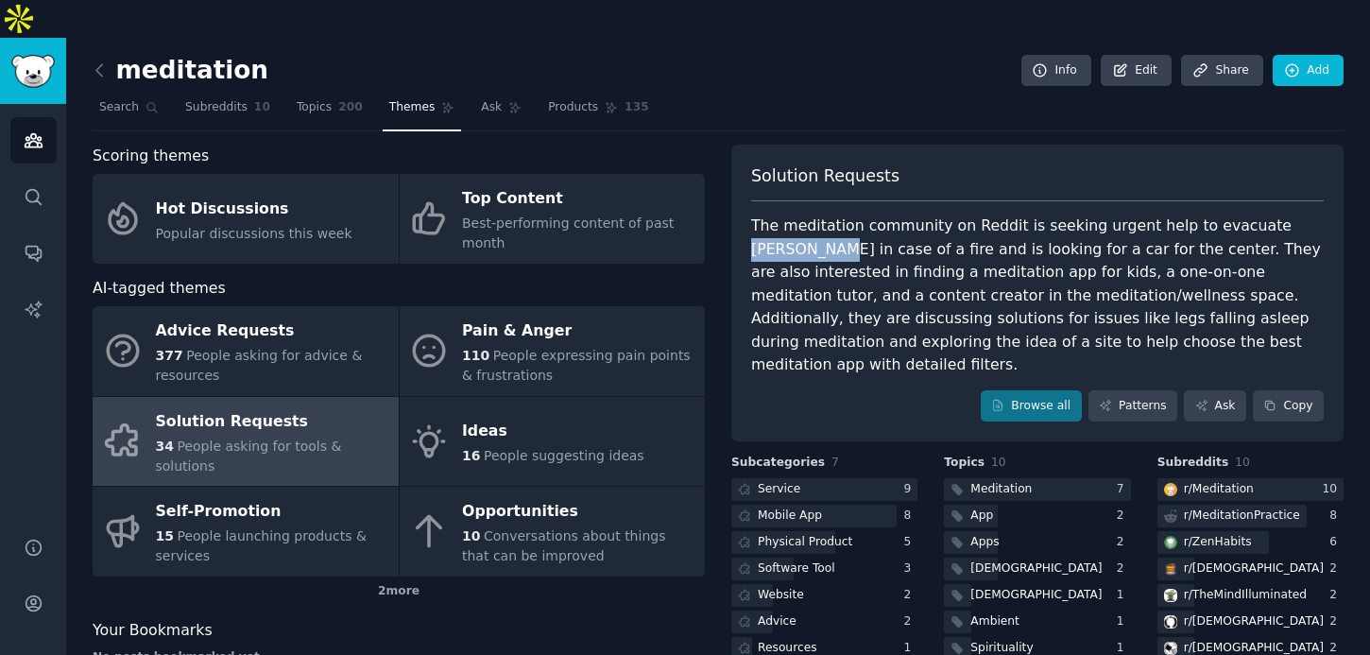
drag, startPoint x: 1241, startPoint y: 194, endPoint x: 1315, endPoint y: 196, distance: 74.7
click at [1315, 215] on div "The meditation community on Reddit is seeking urgent help to evacuate Sozui Ros…" at bounding box center [1037, 296] width 573 height 163
copy div "Sozui Roshi"
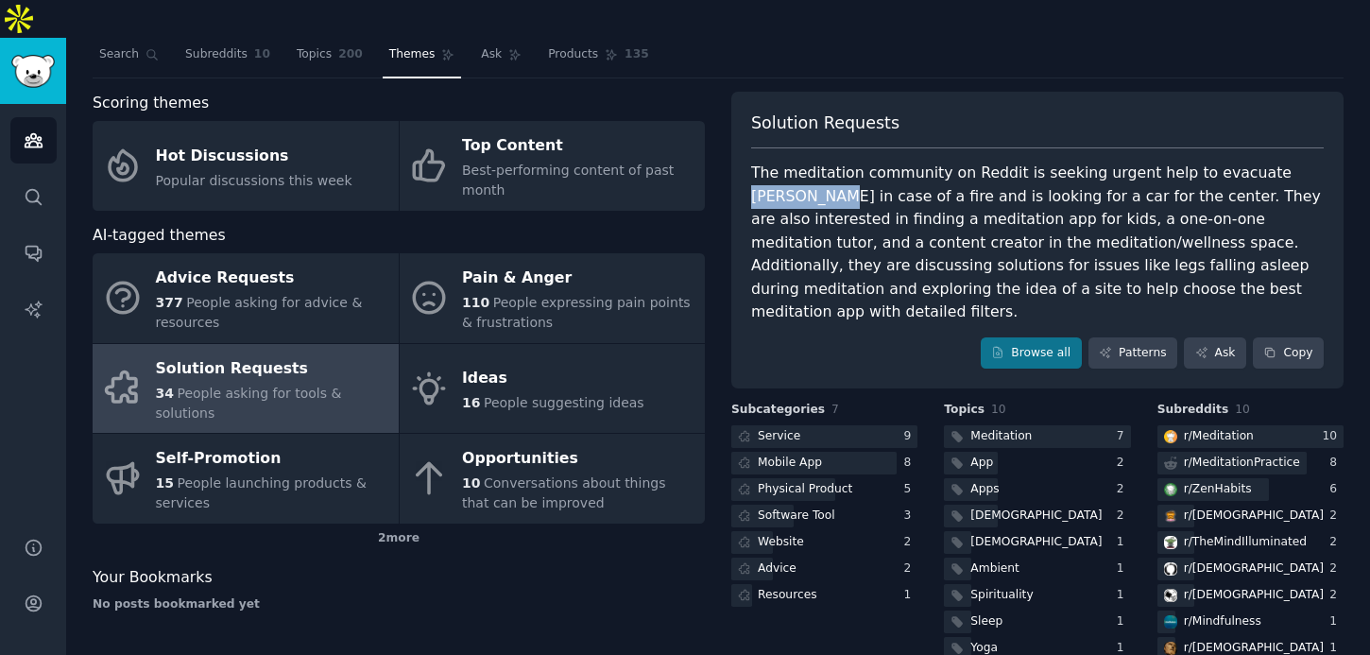
click at [1130, 214] on div "The meditation community on Reddit is seeking urgent help to evacuate Sozui Ros…" at bounding box center [1037, 243] width 573 height 163
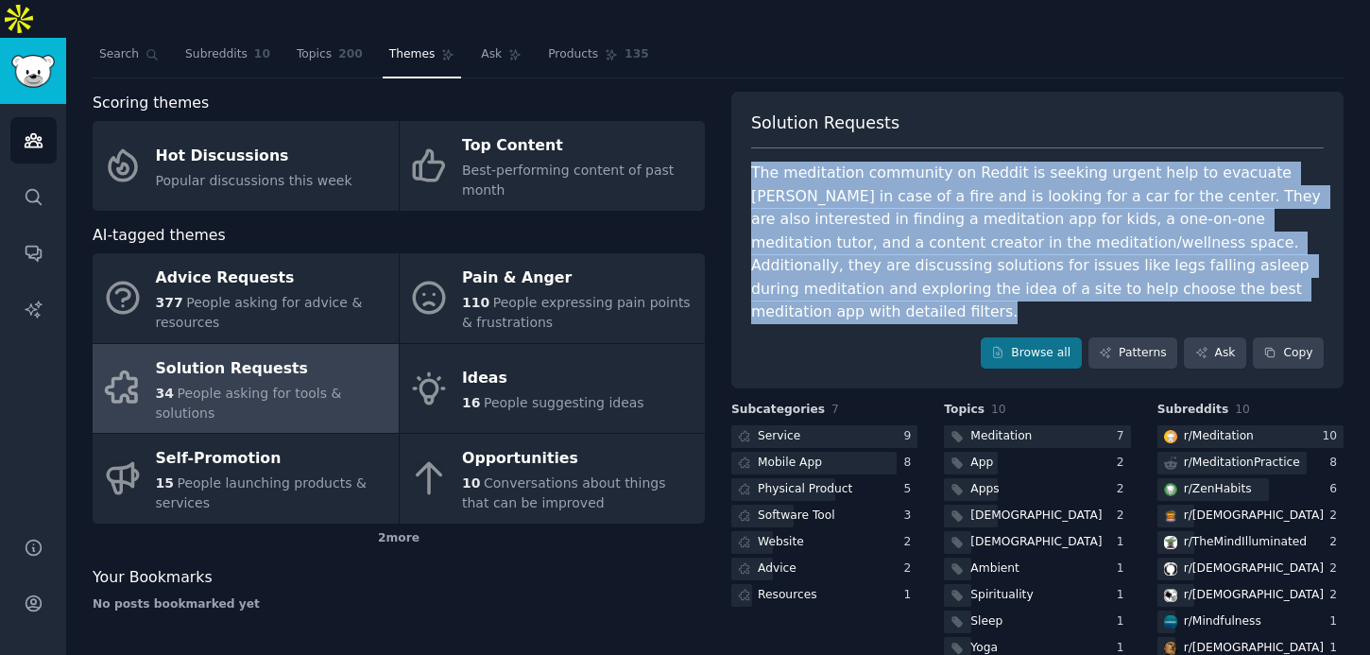
click at [1075, 220] on div "The meditation community on Reddit is seeking urgent help to evacuate Sozui Ros…" at bounding box center [1037, 243] width 573 height 163
